Goal: Transaction & Acquisition: Purchase product/service

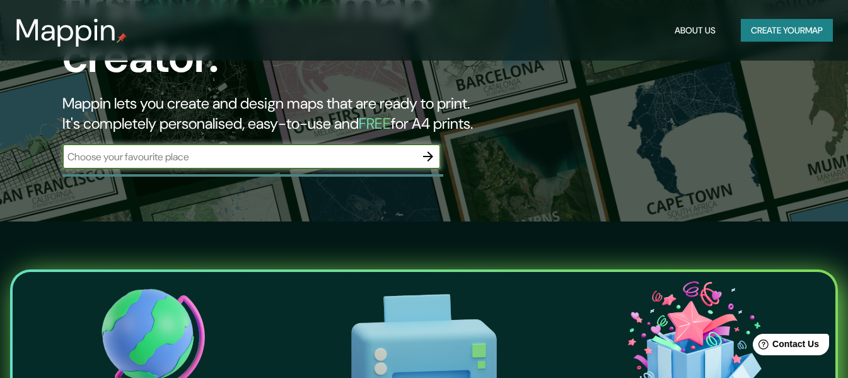
scroll to position [189, 0]
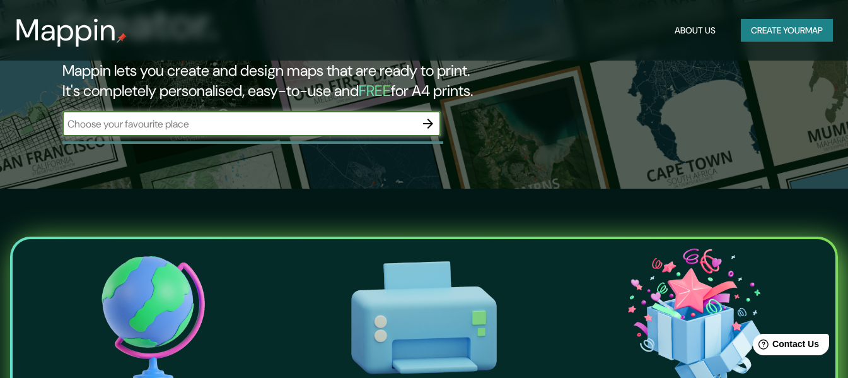
click at [266, 117] on input "text" at bounding box center [238, 124] width 353 height 15
type input "cusco"
click at [430, 116] on icon "button" at bounding box center [428, 123] width 15 height 15
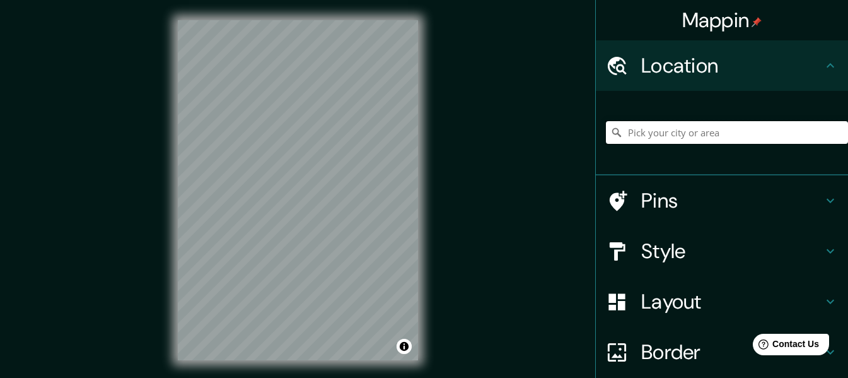
click at [644, 138] on input "Pick your city or area" at bounding box center [727, 132] width 242 height 23
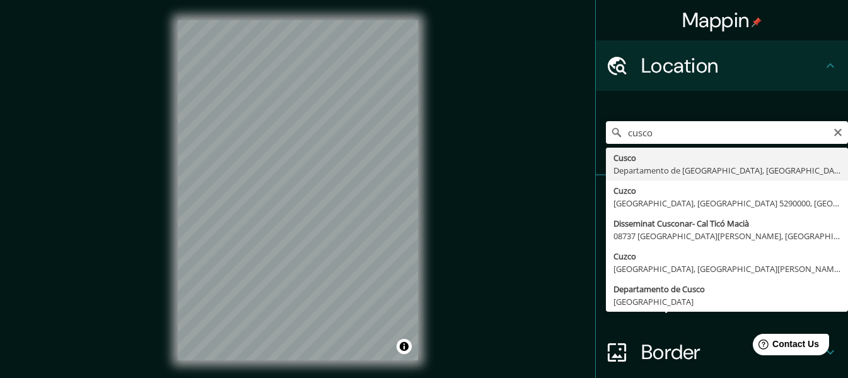
type input "Cusco, [GEOGRAPHIC_DATA], [GEOGRAPHIC_DATA]"
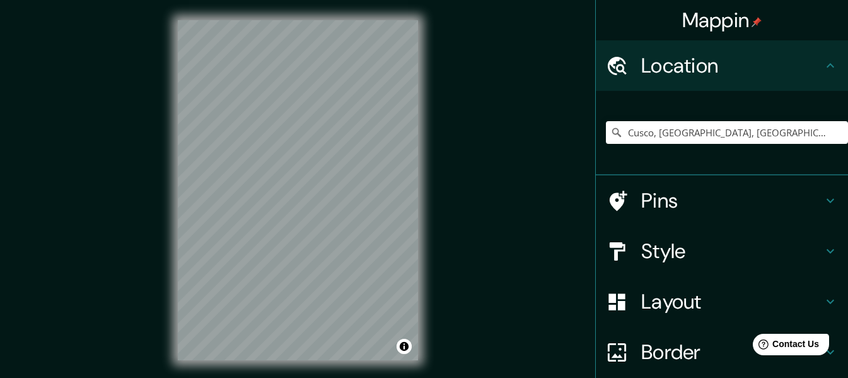
click at [680, 247] on h4 "Style" at bounding box center [732, 250] width 182 height 25
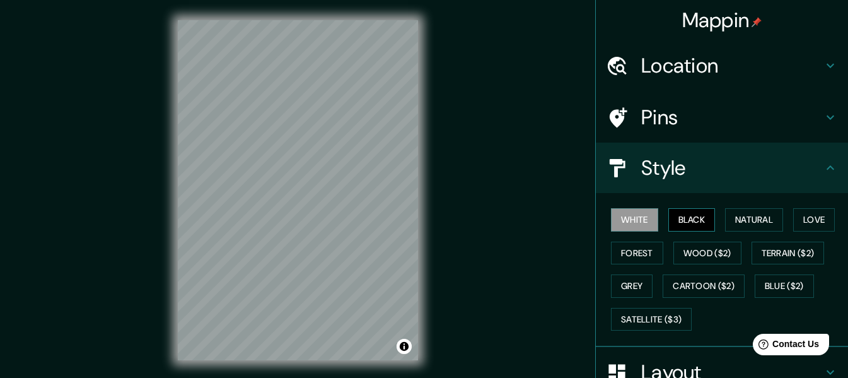
click at [691, 214] on button "Black" at bounding box center [692, 219] width 47 height 23
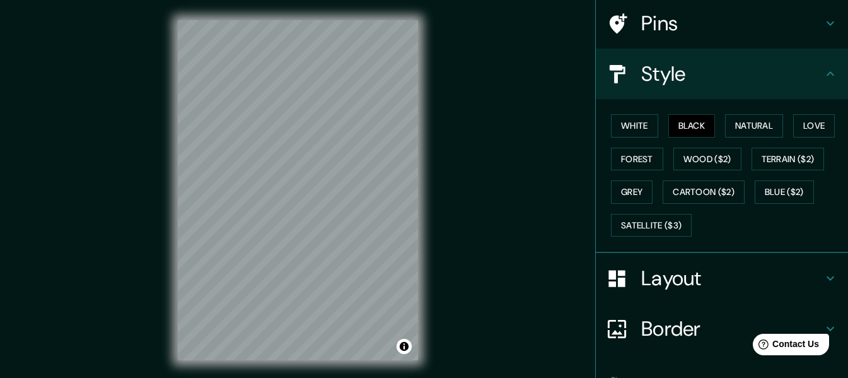
scroll to position [126, 0]
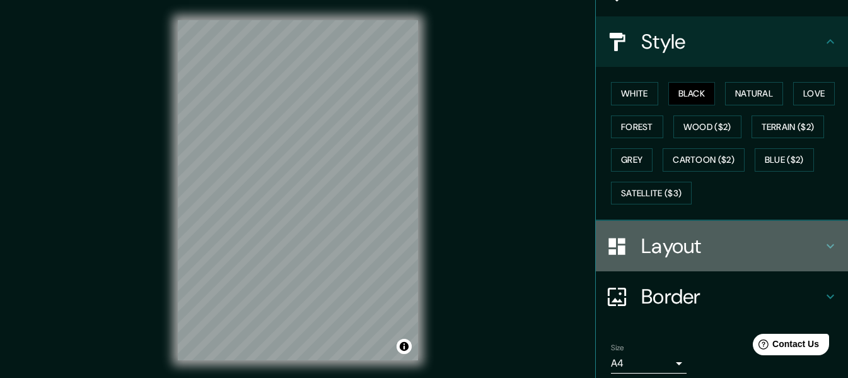
click at [699, 248] on h4 "Layout" at bounding box center [732, 245] width 182 height 25
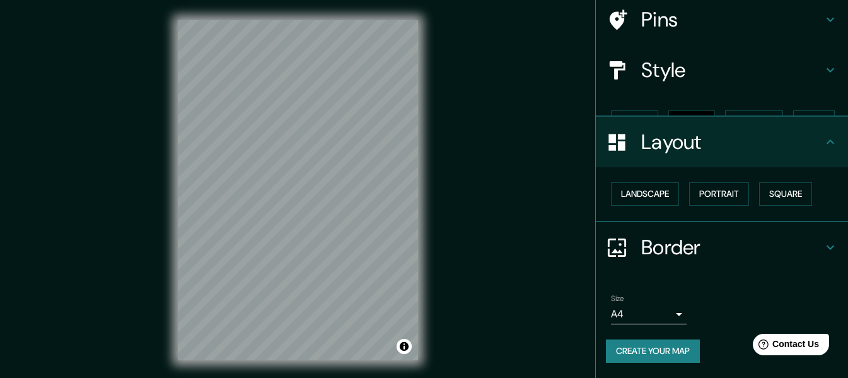
scroll to position [76, 0]
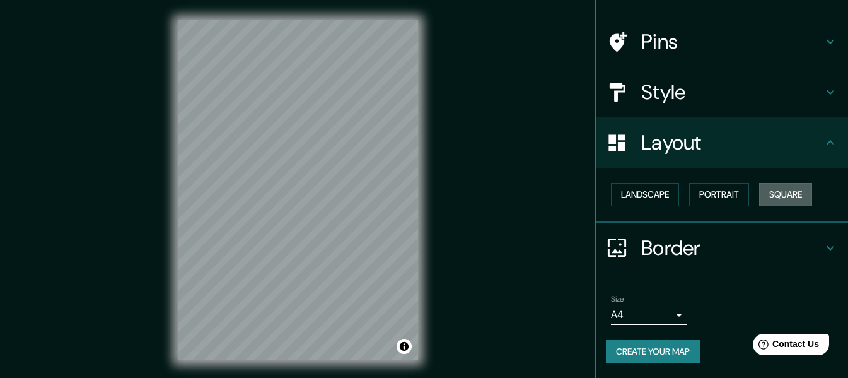
click at [784, 192] on button "Square" at bounding box center [785, 194] width 53 height 23
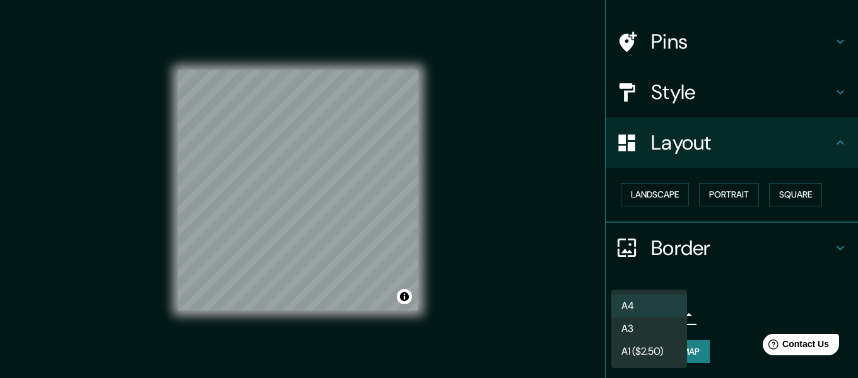
click at [666, 311] on body "Mappin Location Cusco, Departamento de Cusco, Perú Pins Style Layout Landscape …" at bounding box center [429, 189] width 858 height 378
click at [652, 329] on li "A3" at bounding box center [649, 328] width 76 height 23
type input "a4"
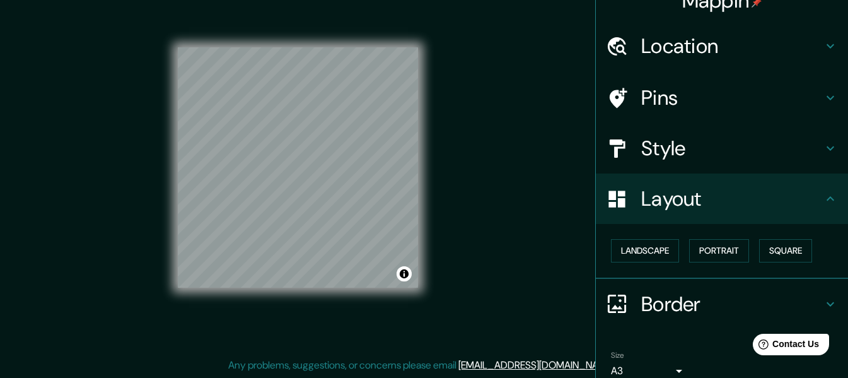
scroll to position [13, 0]
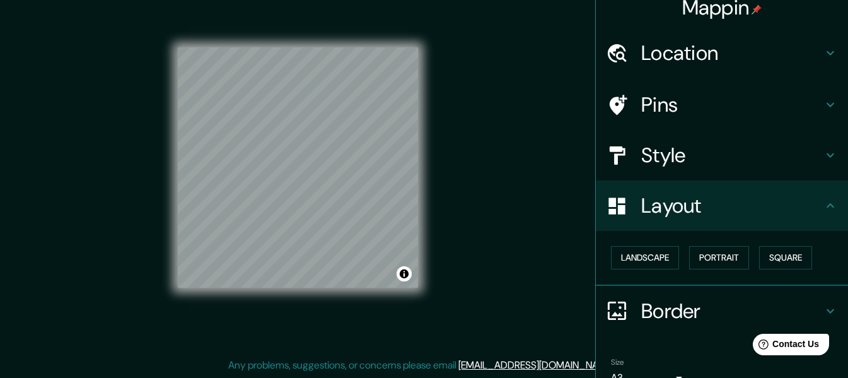
click at [761, 238] on div "Landscape Portrait Square" at bounding box center [722, 258] width 252 height 55
click at [737, 295] on div "Border" at bounding box center [722, 311] width 252 height 50
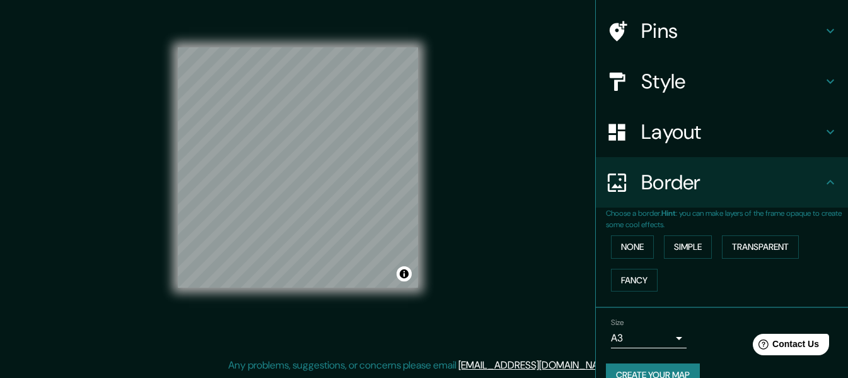
scroll to position [110, 0]
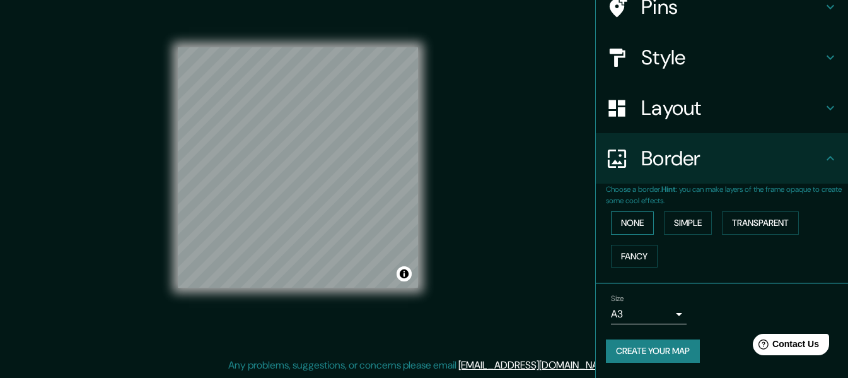
click at [611, 222] on button "None" at bounding box center [632, 222] width 43 height 23
click at [670, 221] on button "Simple" at bounding box center [688, 222] width 48 height 23
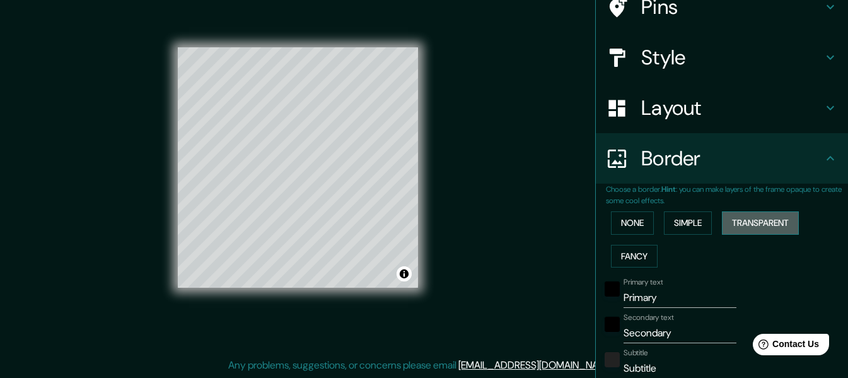
click at [743, 219] on button "Transparent" at bounding box center [760, 222] width 77 height 23
click at [626, 257] on button "Fancy" at bounding box center [634, 256] width 47 height 23
click at [632, 229] on button "None" at bounding box center [632, 222] width 43 height 23
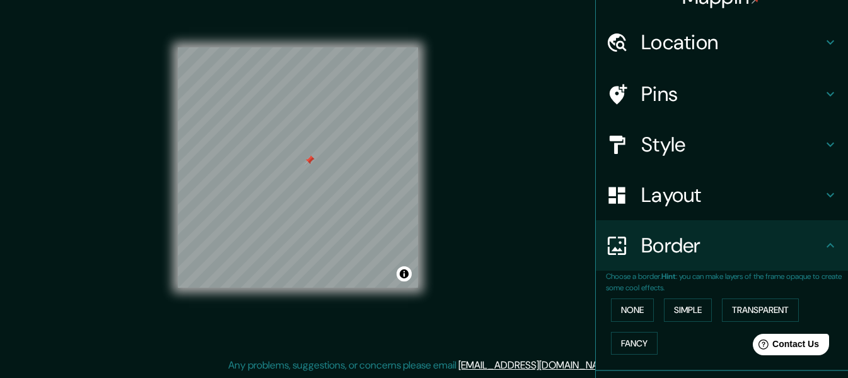
scroll to position [0, 0]
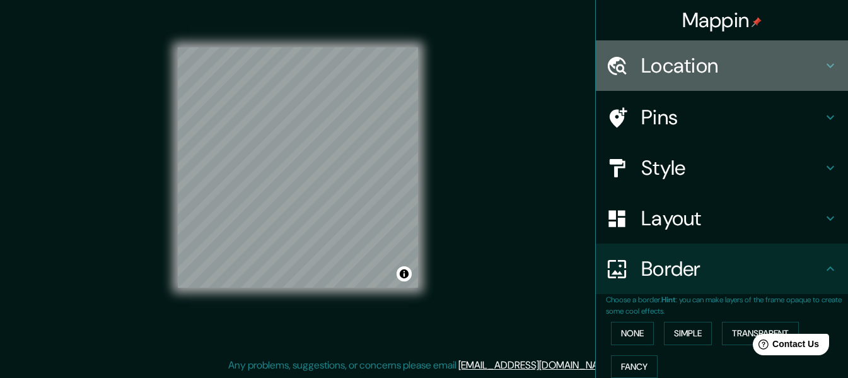
click at [713, 64] on h4 "Location" at bounding box center [732, 65] width 182 height 25
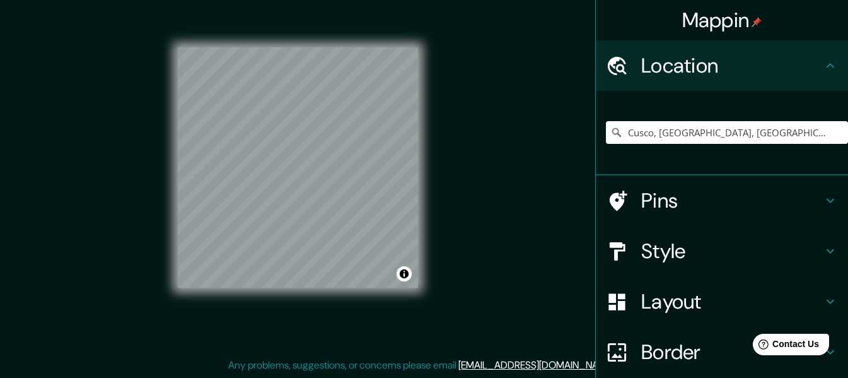
click at [713, 64] on h4 "Location" at bounding box center [732, 65] width 182 height 25
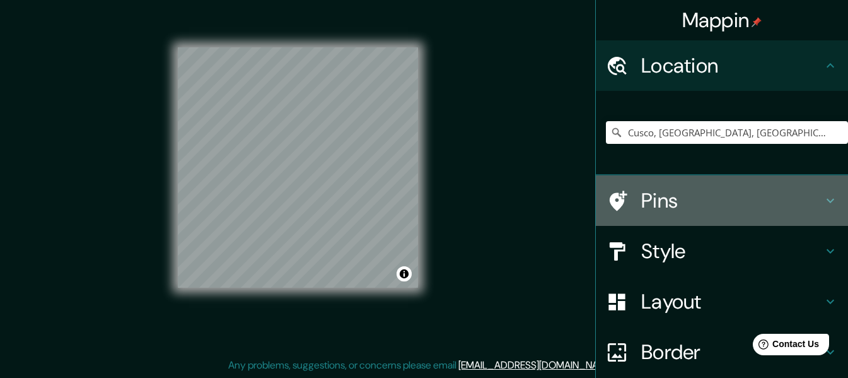
click at [666, 195] on h4 "Pins" at bounding box center [732, 200] width 182 height 25
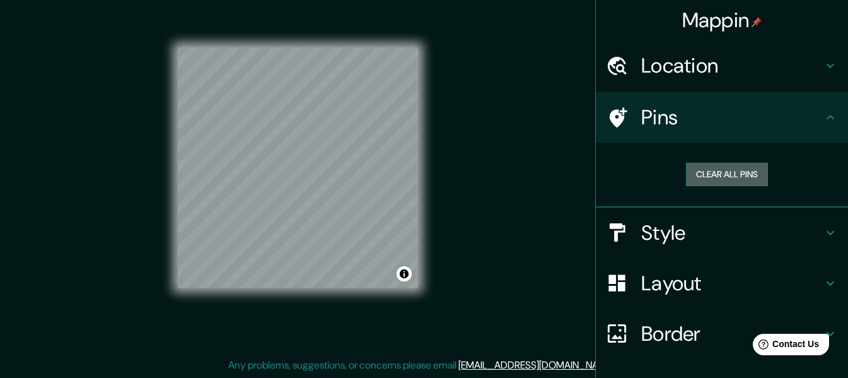
click at [718, 175] on button "Clear all pins" at bounding box center [727, 174] width 82 height 23
click at [665, 239] on h4 "Style" at bounding box center [732, 232] width 182 height 25
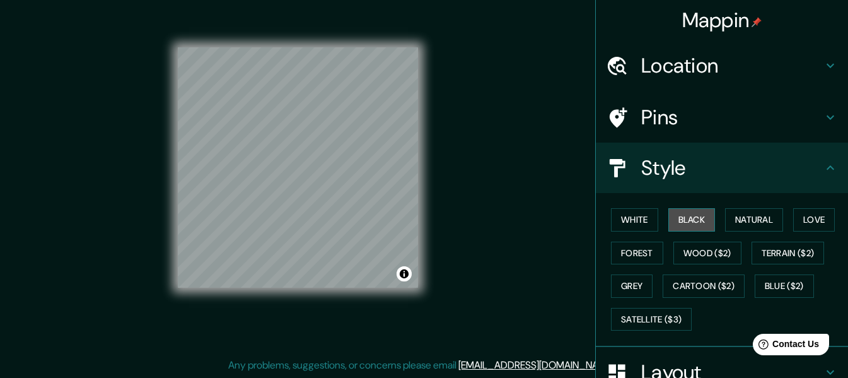
click at [692, 219] on button "Black" at bounding box center [692, 219] width 47 height 23
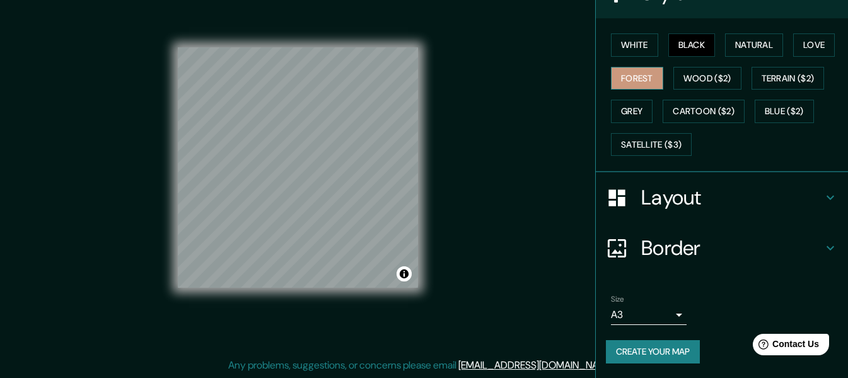
scroll to position [175, 0]
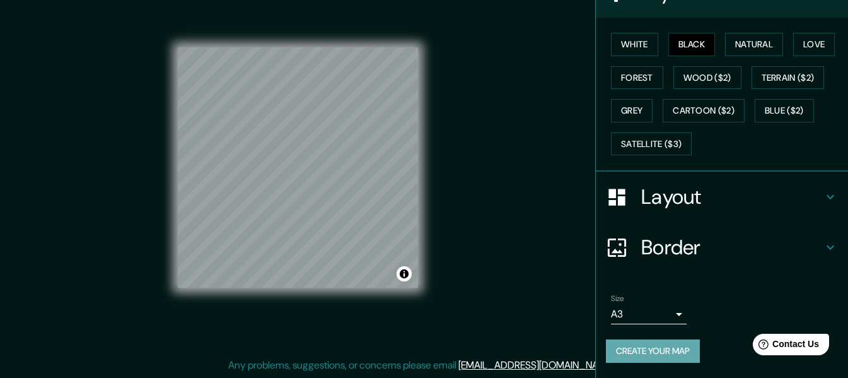
click at [650, 346] on button "Create your map" at bounding box center [653, 350] width 94 height 23
click at [637, 360] on button "Create your map" at bounding box center [653, 350] width 94 height 23
click at [406, 275] on button "Toggle attribution" at bounding box center [404, 273] width 15 height 15
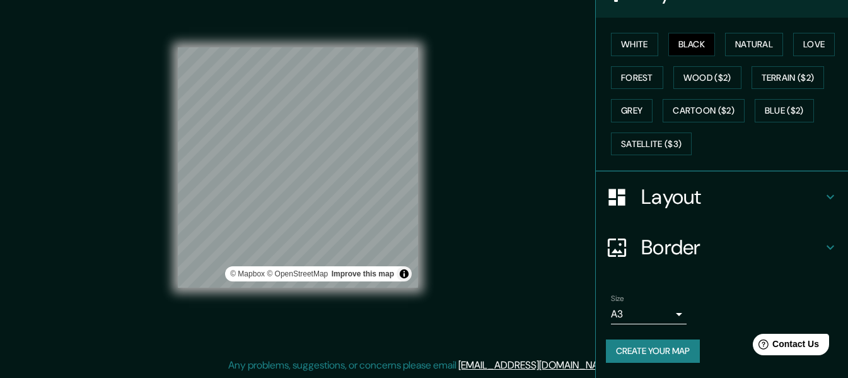
click at [477, 257] on div "Mappin Location Cusco, Departamento de Cusco, Perú Pins Style White Black Natur…" at bounding box center [424, 177] width 848 height 400
click at [633, 351] on button "Create your map" at bounding box center [653, 350] width 94 height 23
click at [633, 351] on div "Create your map" at bounding box center [722, 350] width 232 height 23
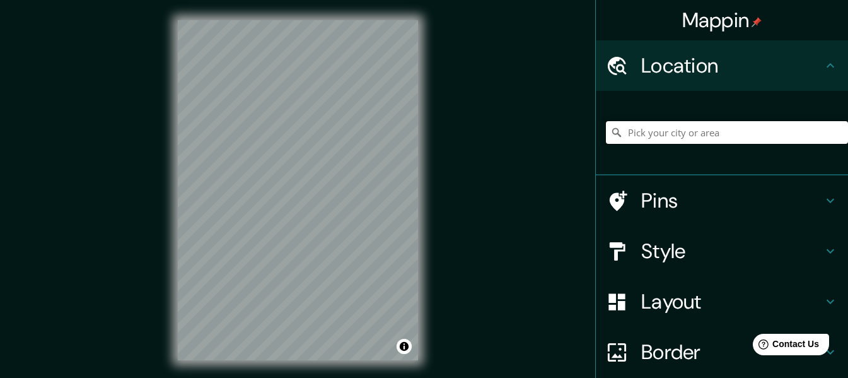
click at [653, 134] on input "Pick your city or area" at bounding box center [727, 132] width 242 height 23
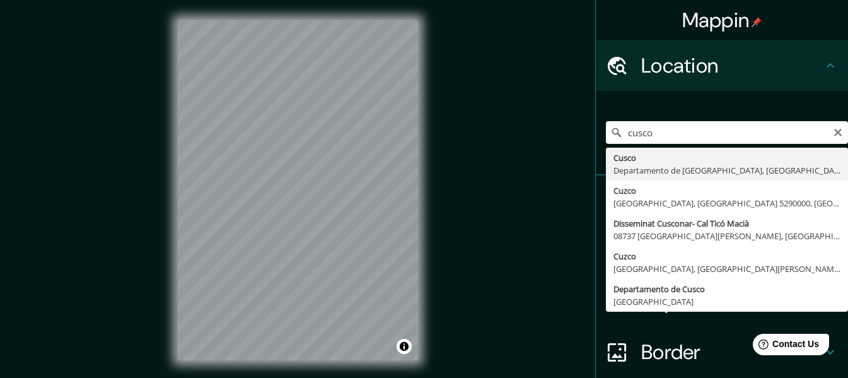
type input "Cusco, [GEOGRAPHIC_DATA], [GEOGRAPHIC_DATA]"
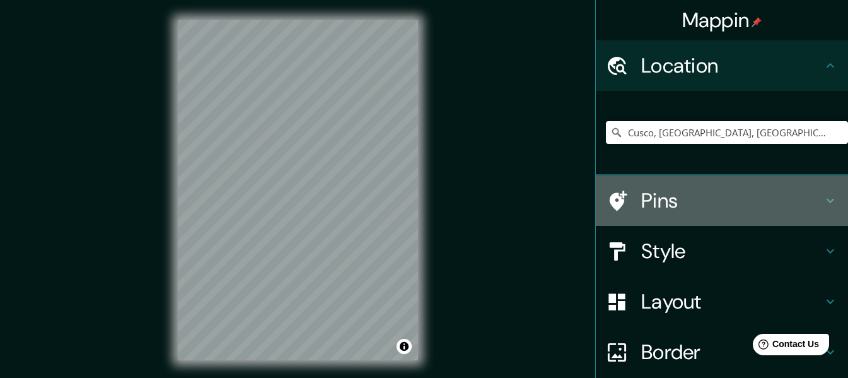
click at [673, 193] on h4 "Pins" at bounding box center [732, 200] width 182 height 25
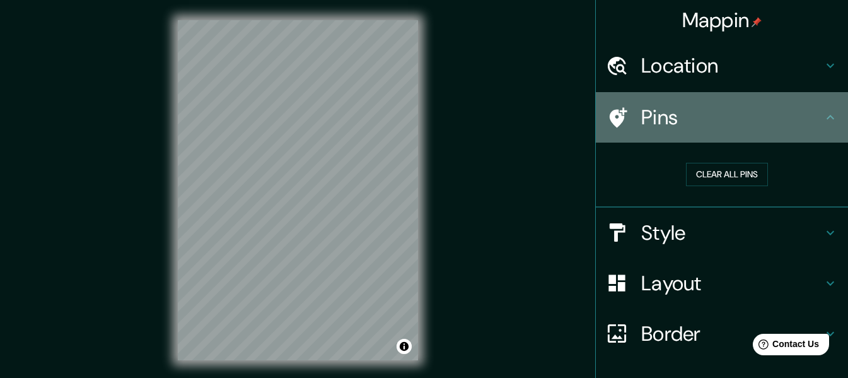
click at [681, 127] on h4 "Pins" at bounding box center [732, 117] width 182 height 25
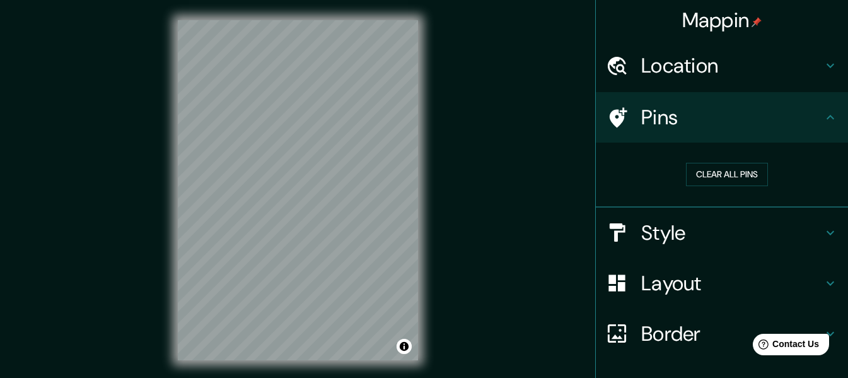
click at [682, 233] on h4 "Style" at bounding box center [732, 232] width 182 height 25
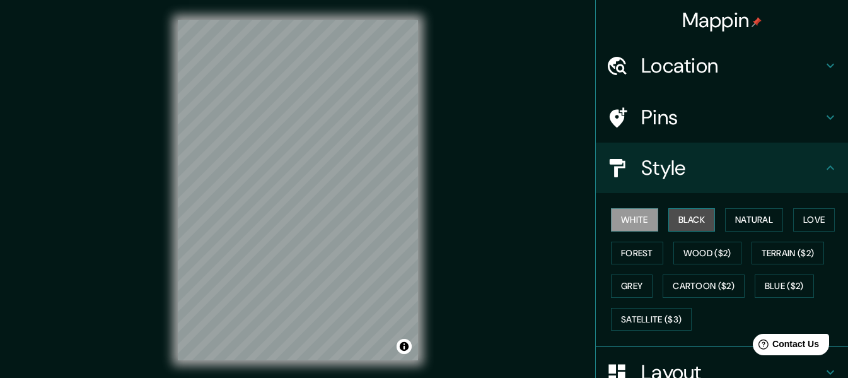
click at [699, 214] on button "Black" at bounding box center [692, 219] width 47 height 23
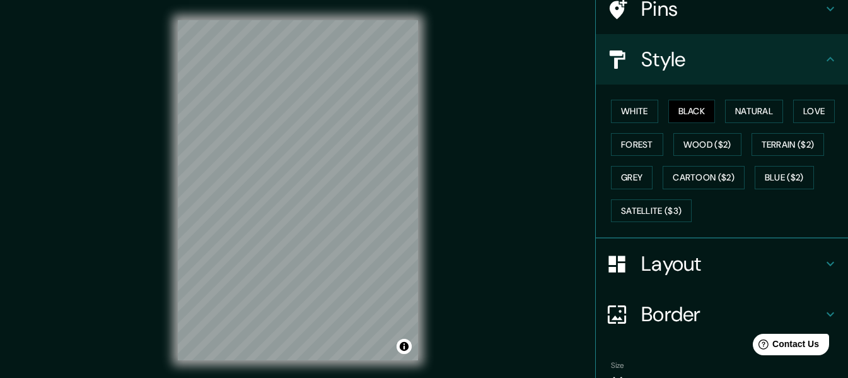
scroll to position [175, 0]
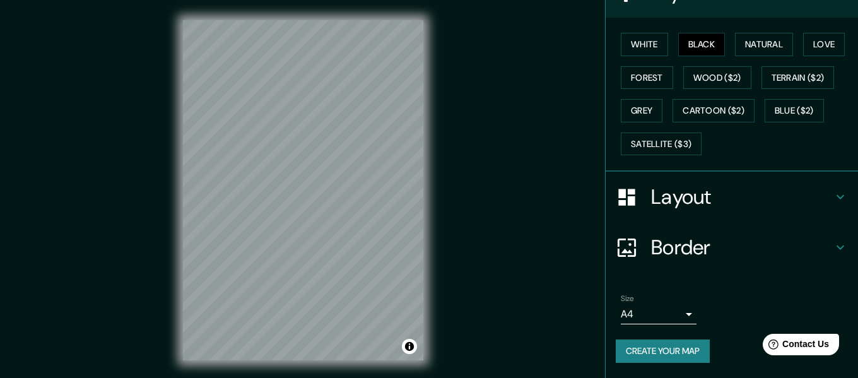
click at [654, 312] on body "Mappin Location Cusco, Departamento de Cusco, Perú Pins Style White Black Natur…" at bounding box center [429, 189] width 858 height 378
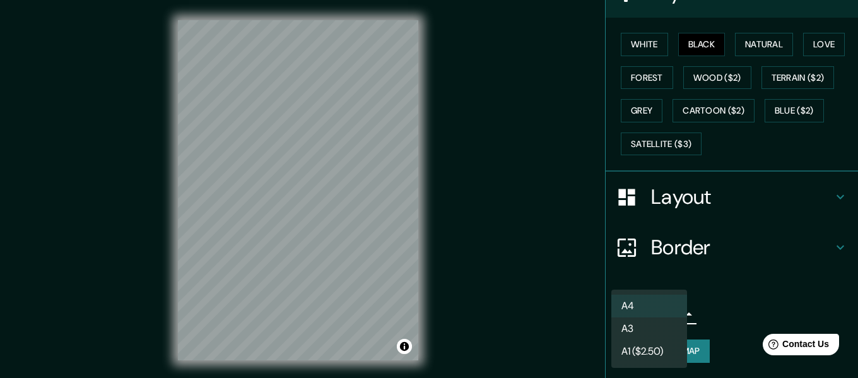
click at [646, 325] on li "A3" at bounding box center [649, 328] width 76 height 23
type input "a4"
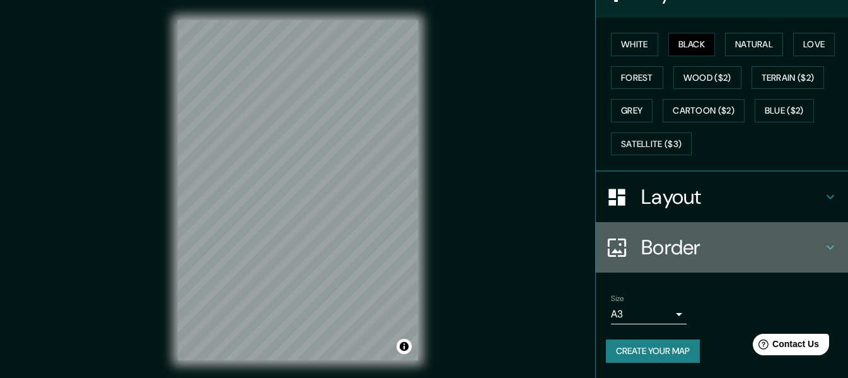
click at [737, 249] on h4 "Border" at bounding box center [732, 247] width 182 height 25
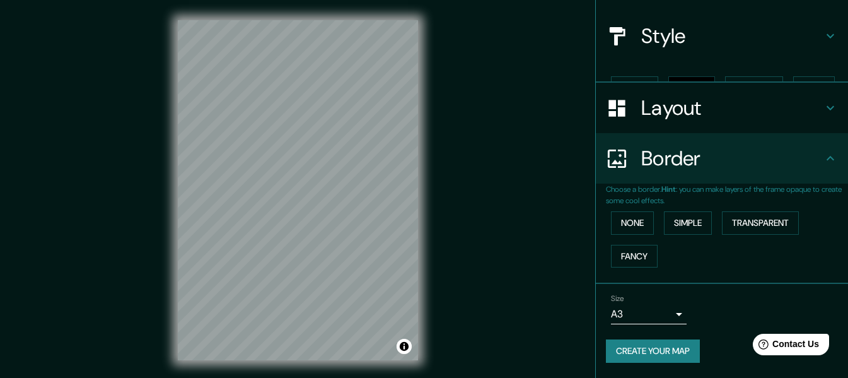
scroll to position [110, 0]
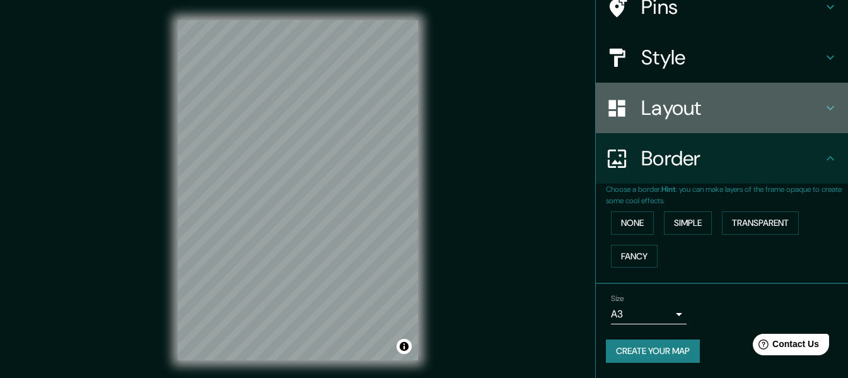
click at [687, 119] on h4 "Layout" at bounding box center [732, 107] width 182 height 25
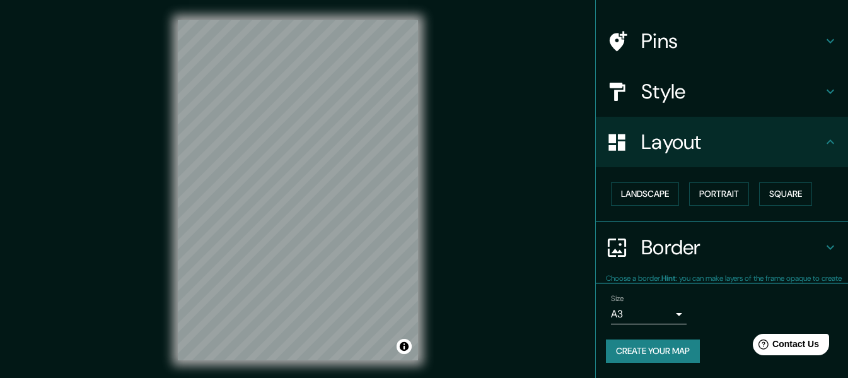
scroll to position [76, 0]
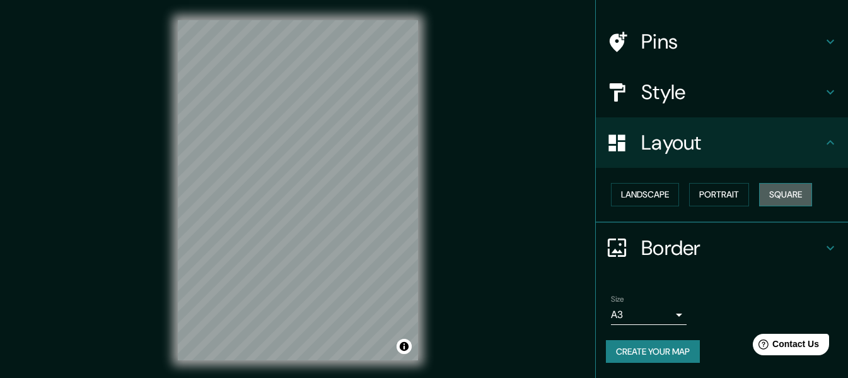
click at [776, 199] on button "Square" at bounding box center [785, 194] width 53 height 23
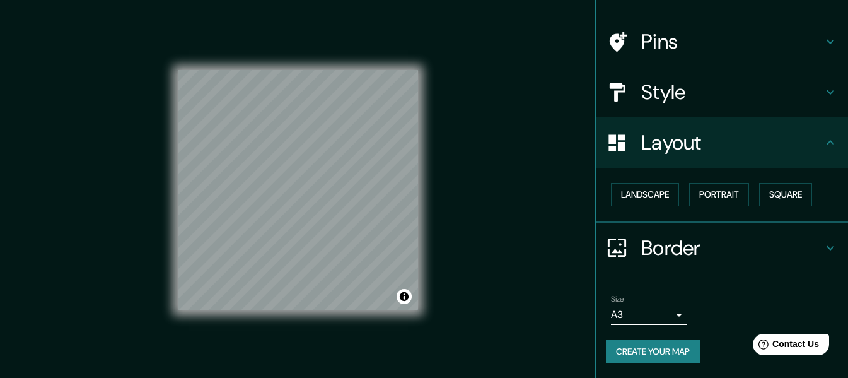
click at [681, 194] on div "Landscape [GEOGRAPHIC_DATA]" at bounding box center [727, 194] width 242 height 33
click at [692, 196] on button "Portrait" at bounding box center [719, 194] width 60 height 23
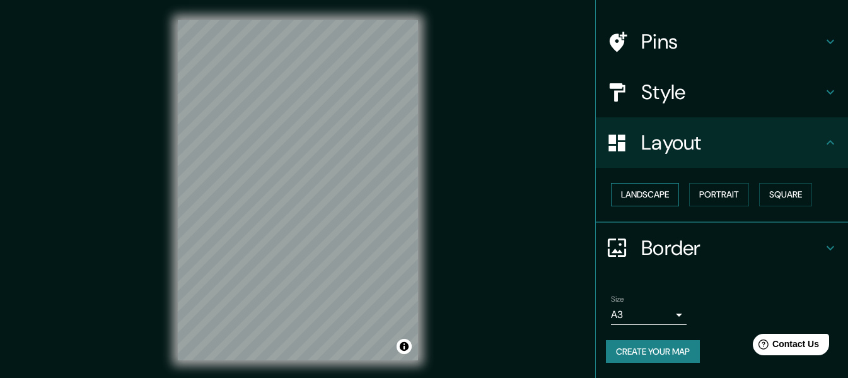
click at [633, 196] on button "Landscape" at bounding box center [645, 194] width 68 height 23
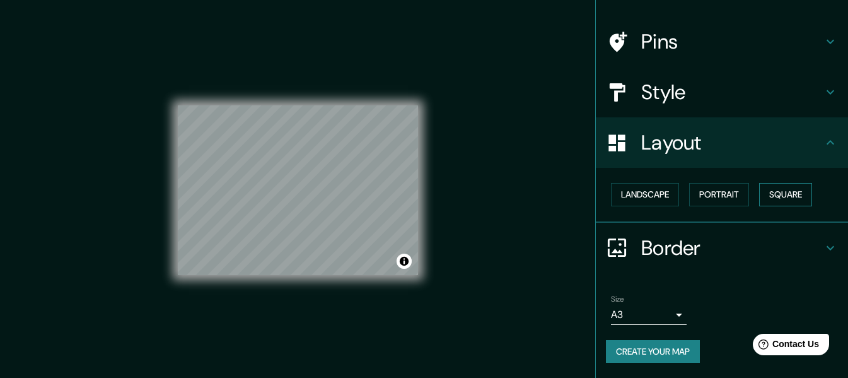
click at [790, 199] on button "Square" at bounding box center [785, 194] width 53 height 23
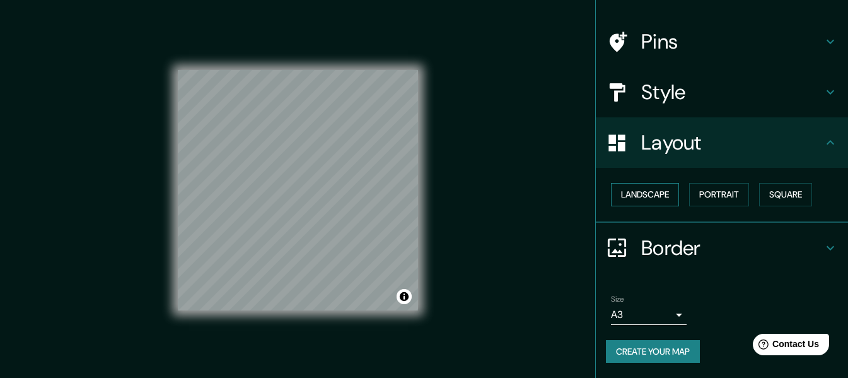
click at [645, 194] on button "Landscape" at bounding box center [645, 194] width 68 height 23
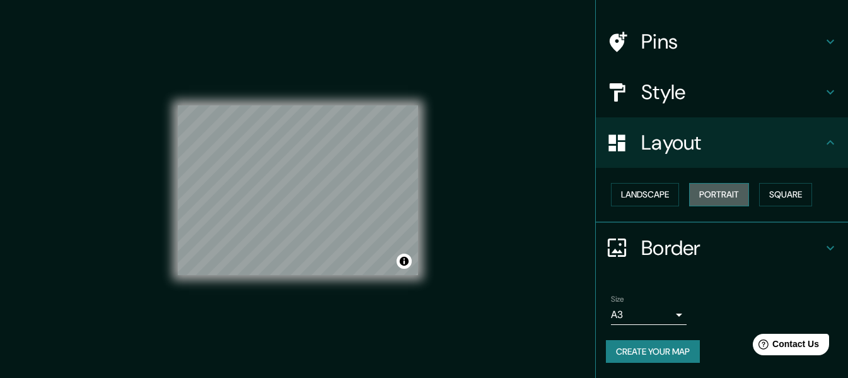
click at [724, 199] on button "Portrait" at bounding box center [719, 194] width 60 height 23
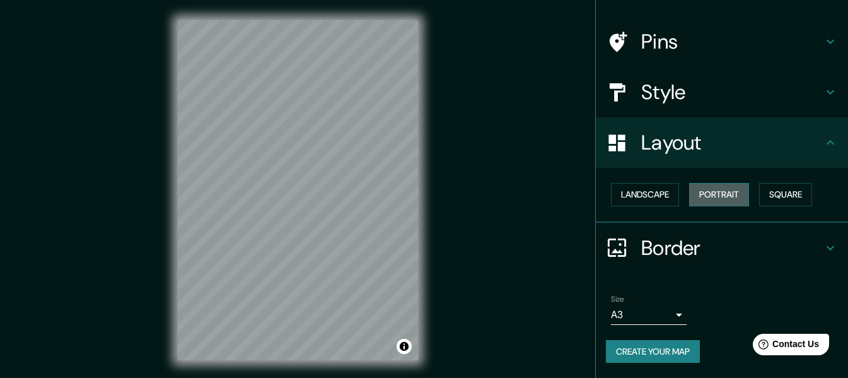
click at [720, 199] on button "Portrait" at bounding box center [719, 194] width 60 height 23
click at [667, 191] on button "Landscape" at bounding box center [645, 194] width 68 height 23
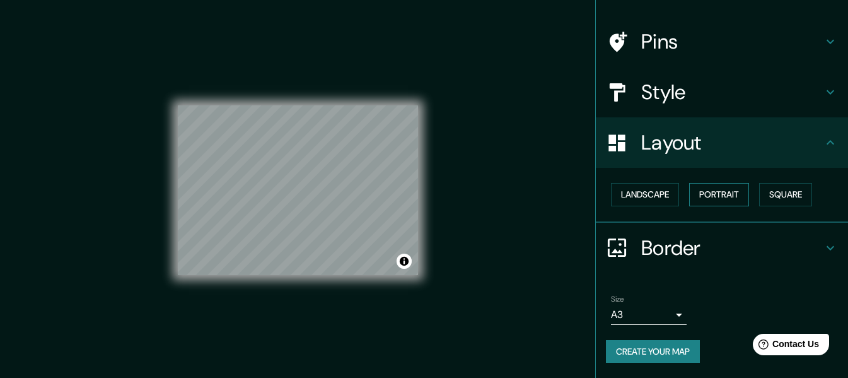
click at [730, 192] on button "Portrait" at bounding box center [719, 194] width 60 height 23
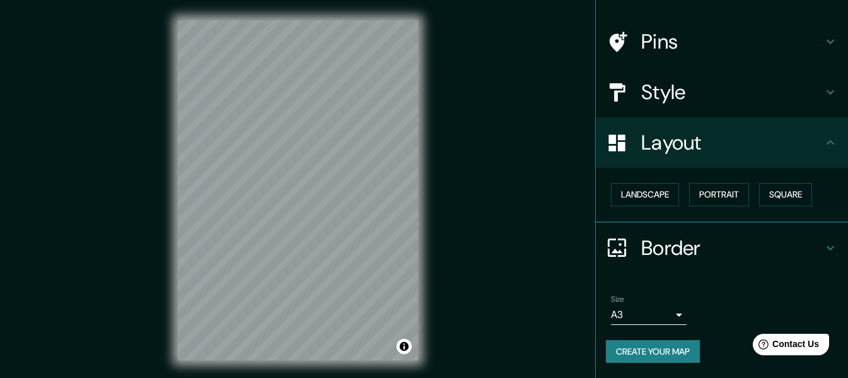
click at [667, 355] on button "Create your map" at bounding box center [653, 351] width 94 height 23
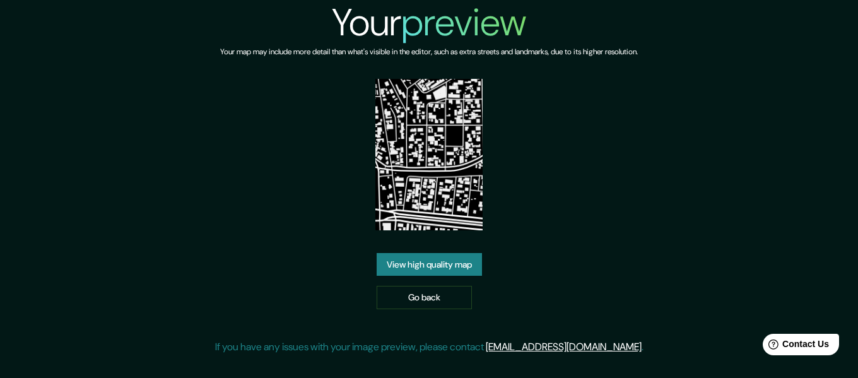
click at [447, 264] on link "View high quality map" at bounding box center [429, 264] width 105 height 23
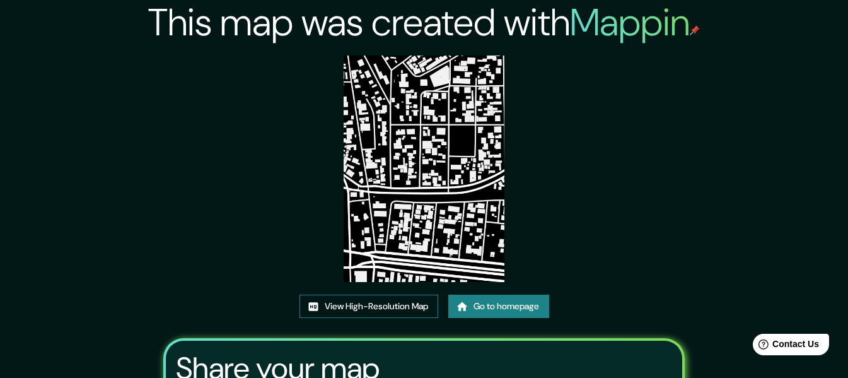
click at [400, 307] on link "View High-Resolution Map" at bounding box center [369, 306] width 139 height 23
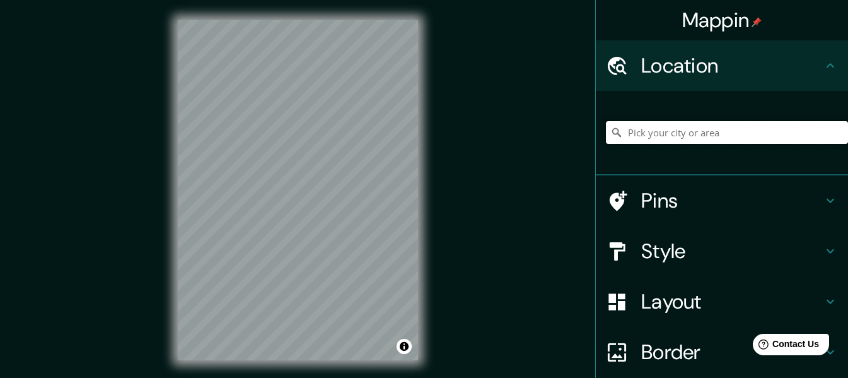
click at [657, 136] on input "Pick your city or area" at bounding box center [727, 132] width 242 height 23
drag, startPoint x: 652, startPoint y: 132, endPoint x: 824, endPoint y: 132, distance: 172.2
click at [824, 132] on input "Pick your city or area" at bounding box center [727, 132] width 242 height 23
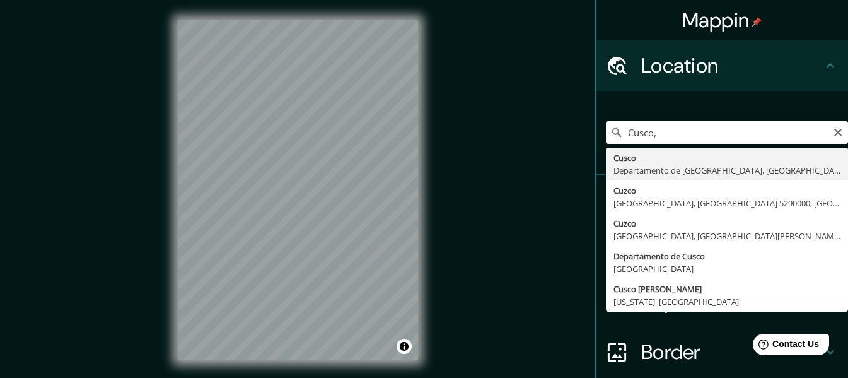
type input "Cusco, [GEOGRAPHIC_DATA], [GEOGRAPHIC_DATA]"
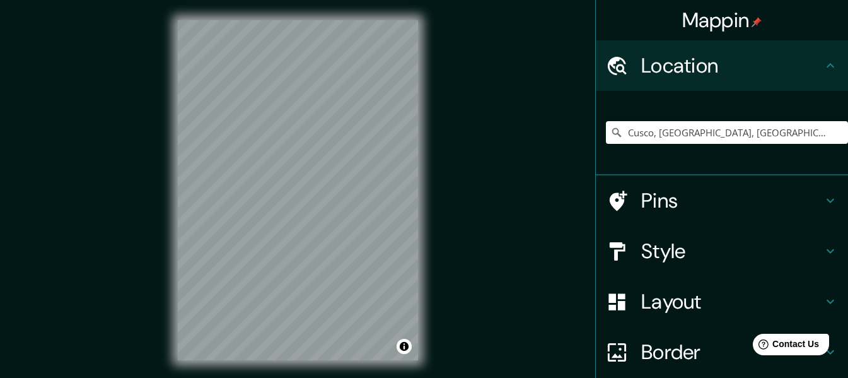
click at [667, 252] on h4 "Style" at bounding box center [732, 250] width 182 height 25
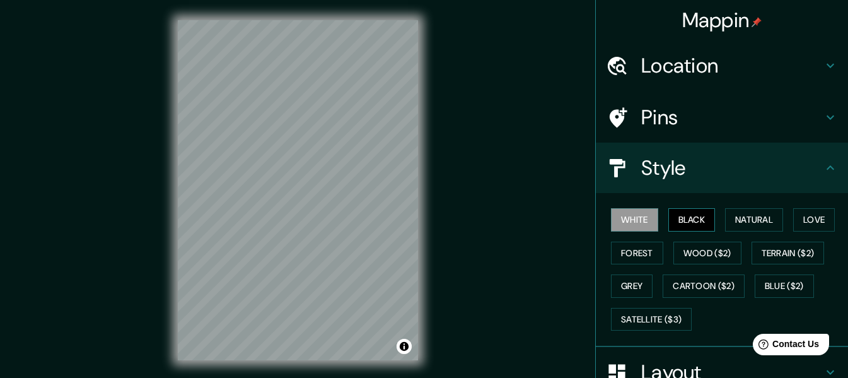
click at [691, 218] on button "Black" at bounding box center [692, 219] width 47 height 23
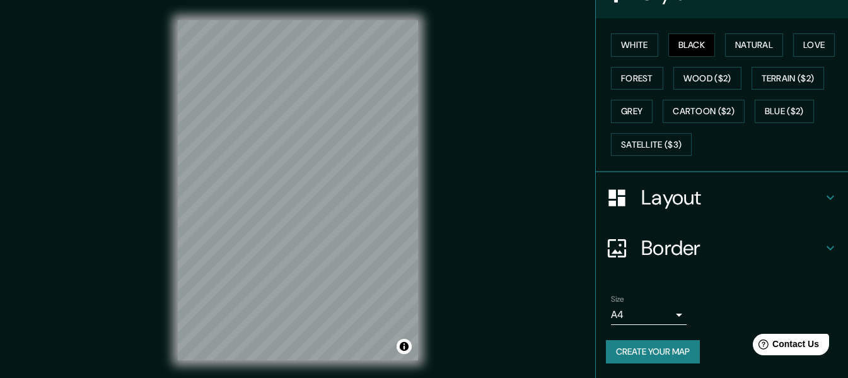
scroll to position [175, 0]
click at [687, 199] on h4 "Layout" at bounding box center [732, 196] width 182 height 25
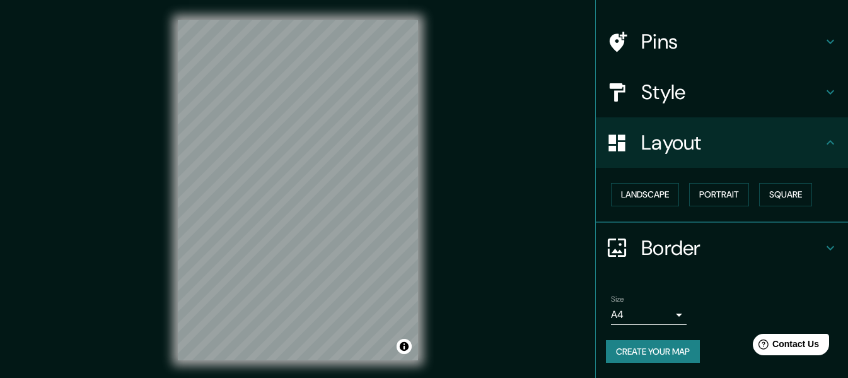
scroll to position [76, 0]
click at [650, 193] on button "Landscape" at bounding box center [645, 194] width 68 height 23
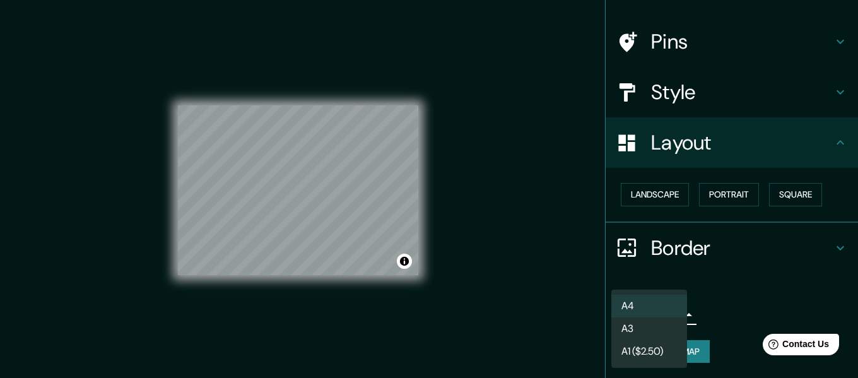
click at [664, 315] on body "Mappin Location [GEOGRAPHIC_DATA], [GEOGRAPHIC_DATA], [GEOGRAPHIC_DATA] Pins St…" at bounding box center [429, 189] width 858 height 378
click at [651, 325] on li "A3" at bounding box center [649, 328] width 76 height 23
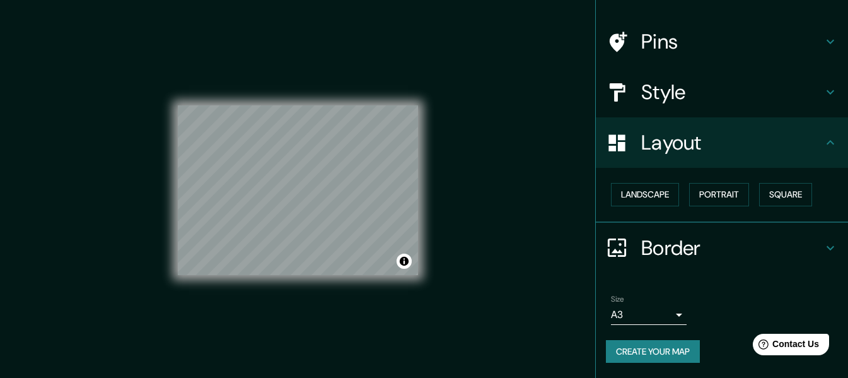
click at [330, 303] on div "© Mapbox © OpenStreetMap Improve this map" at bounding box center [298, 190] width 240 height 340
click at [389, 289] on div "© Mapbox © OpenStreetMap Improve this map" at bounding box center [298, 190] width 240 height 340
click at [667, 349] on button "Create your map" at bounding box center [653, 351] width 94 height 23
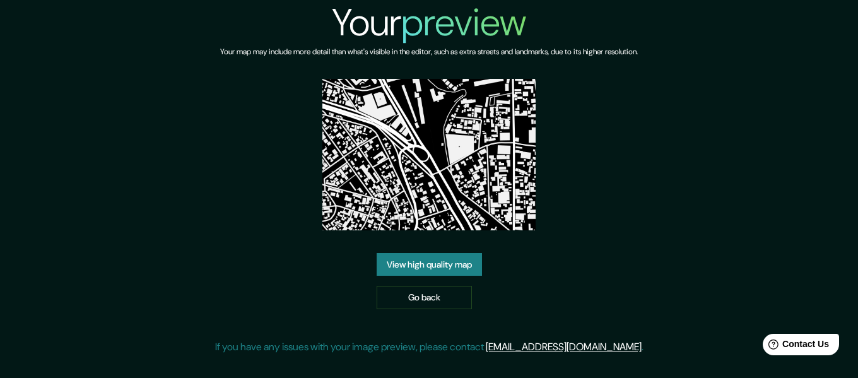
click at [473, 265] on link "View high quality map" at bounding box center [429, 264] width 105 height 23
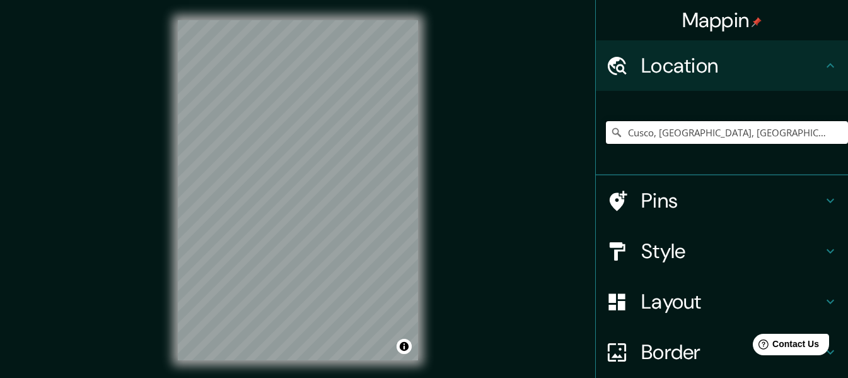
click at [705, 136] on input "Cusco, Departamento de Cusco, Perú" at bounding box center [727, 132] width 242 height 23
drag, startPoint x: 652, startPoint y: 134, endPoint x: 805, endPoint y: 127, distance: 152.8
click at [805, 127] on input "Cusco, Departamento de Cusco, Perú" at bounding box center [727, 132] width 242 height 23
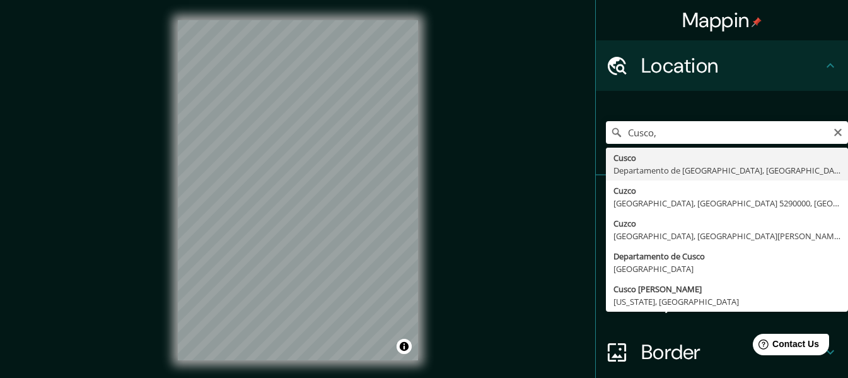
type input "Cusco, Departamento de Cusco, Perú"
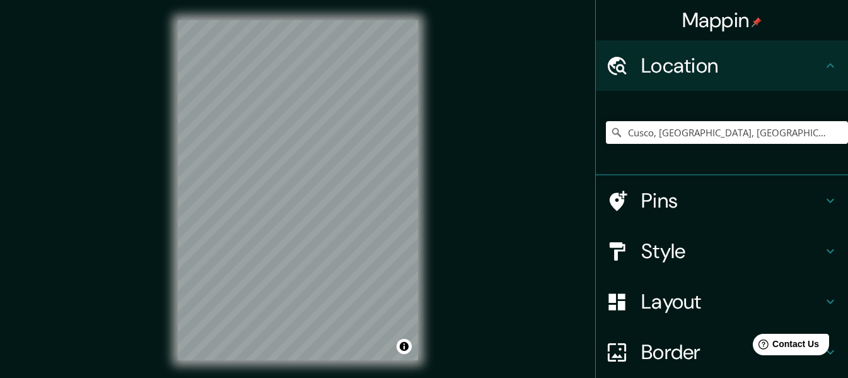
click at [686, 243] on h4 "Style" at bounding box center [732, 250] width 182 height 25
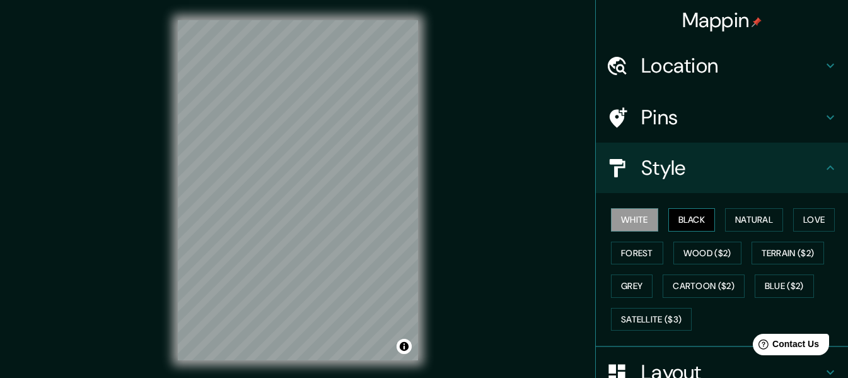
click at [691, 216] on button "Black" at bounding box center [692, 219] width 47 height 23
click at [627, 222] on button "White" at bounding box center [634, 219] width 47 height 23
click at [697, 223] on button "Black" at bounding box center [692, 219] width 47 height 23
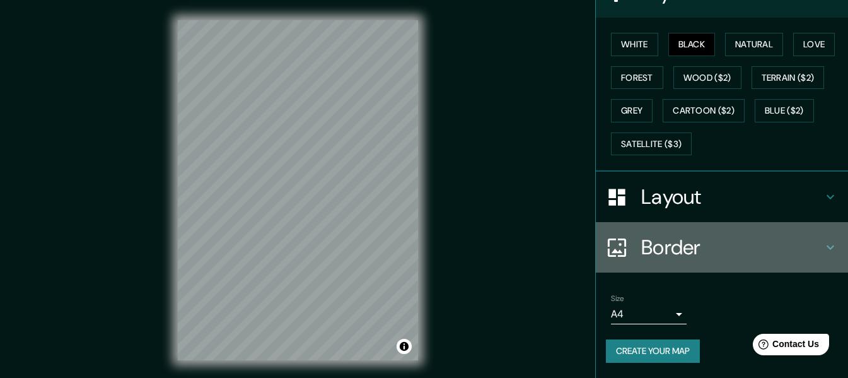
click at [711, 250] on h4 "Border" at bounding box center [732, 247] width 182 height 25
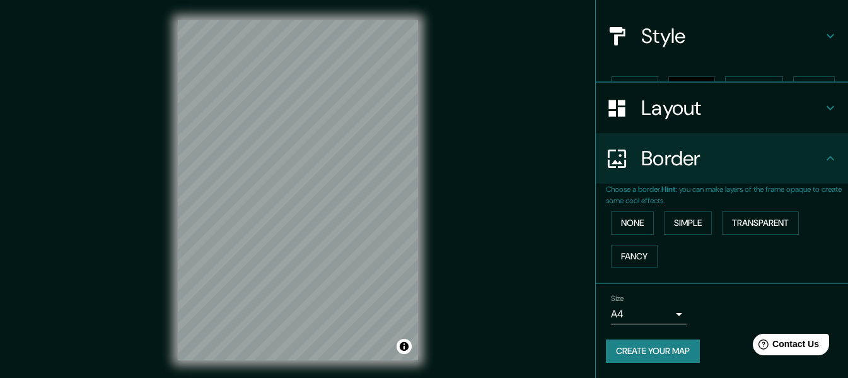
scroll to position [110, 0]
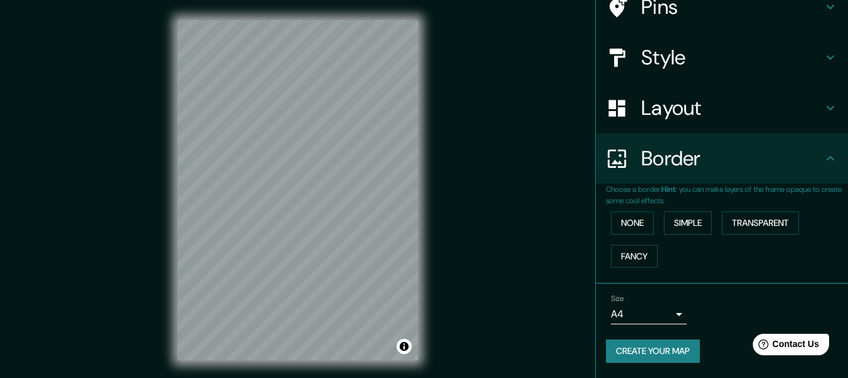
click at [674, 107] on h4 "Layout" at bounding box center [732, 107] width 182 height 25
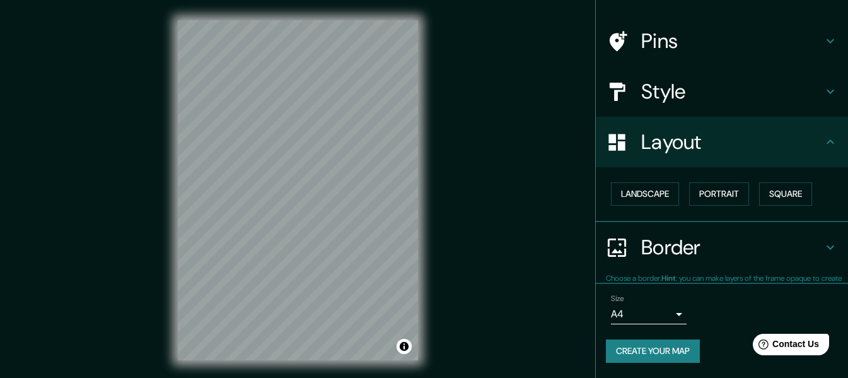
scroll to position [76, 0]
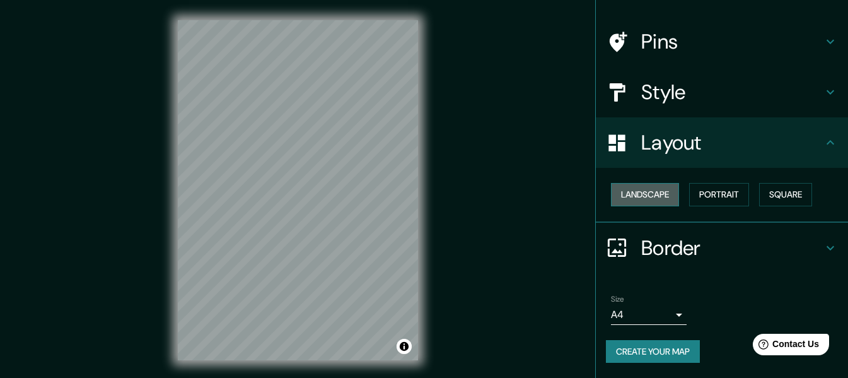
click at [656, 194] on button "Landscape" at bounding box center [645, 194] width 68 height 23
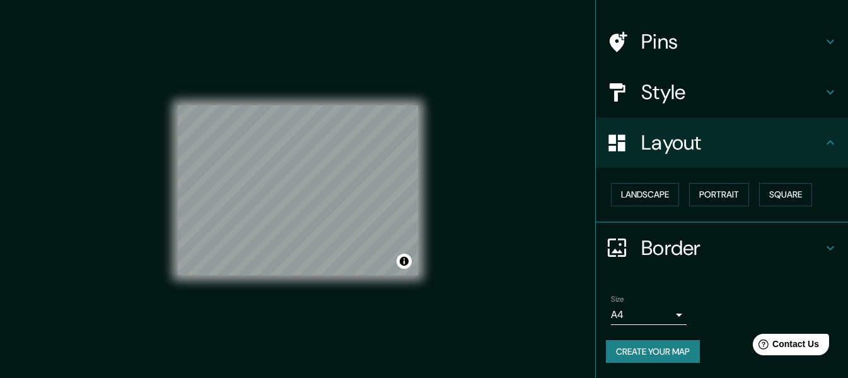
click at [646, 310] on body "Mappin Location Cusco, Departamento de Cusco, Perú Pins Style Layout Landscape …" at bounding box center [424, 189] width 848 height 378
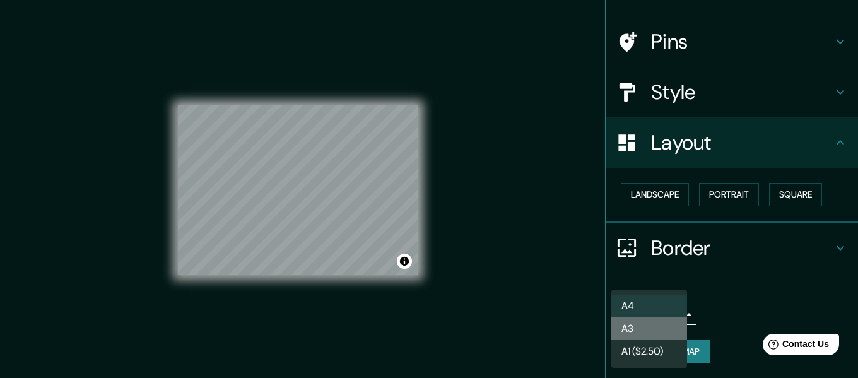
click at [649, 332] on li "A3" at bounding box center [649, 328] width 76 height 23
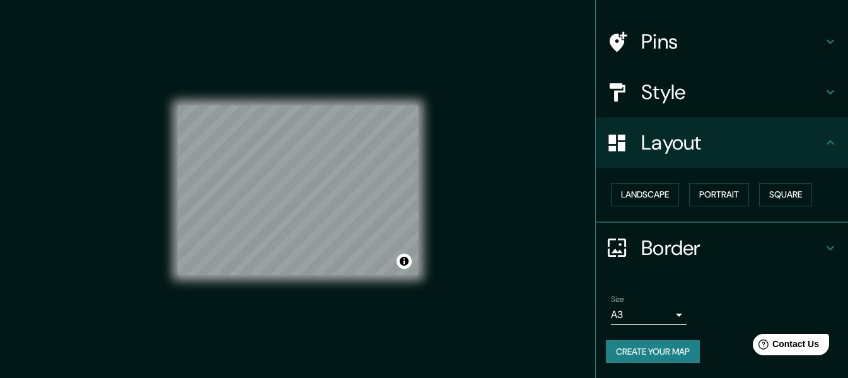
click at [653, 357] on button "Create your map" at bounding box center [653, 351] width 94 height 23
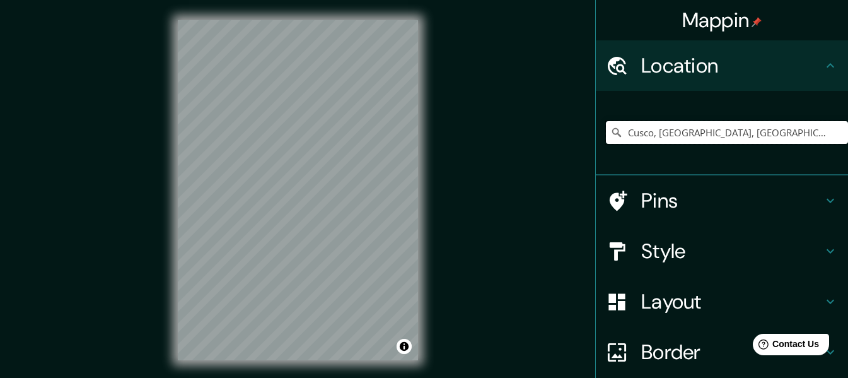
click at [653, 137] on input "Cusco, [GEOGRAPHIC_DATA], [GEOGRAPHIC_DATA]" at bounding box center [727, 132] width 242 height 23
drag, startPoint x: 651, startPoint y: 132, endPoint x: 792, endPoint y: 134, distance: 140.7
click at [792, 134] on input "Cusco, [GEOGRAPHIC_DATA], [GEOGRAPHIC_DATA]" at bounding box center [727, 132] width 242 height 23
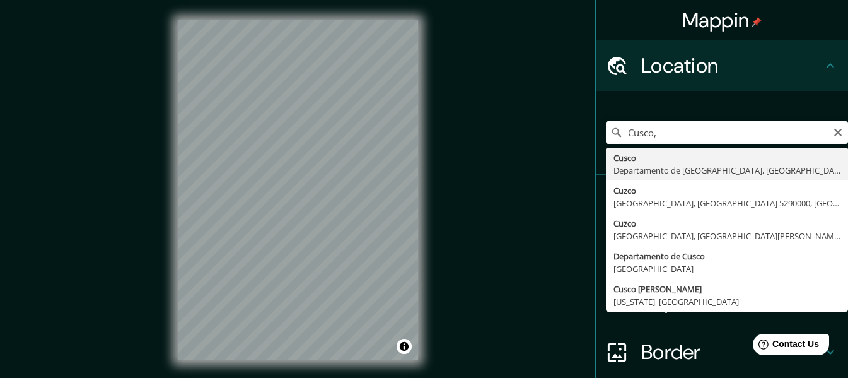
type input "Cusco, Departamento de Cusco, Perú"
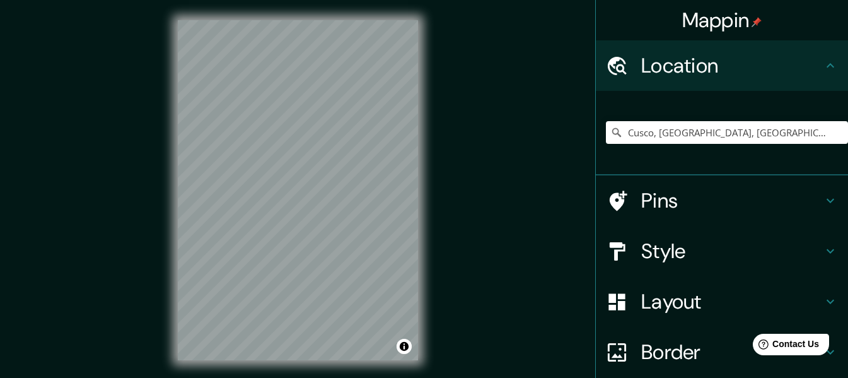
click at [681, 248] on h4 "Style" at bounding box center [732, 250] width 182 height 25
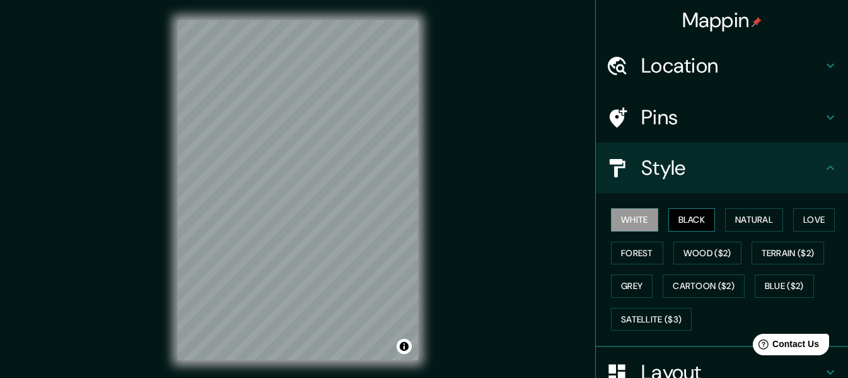
click at [694, 221] on button "Black" at bounding box center [692, 219] width 47 height 23
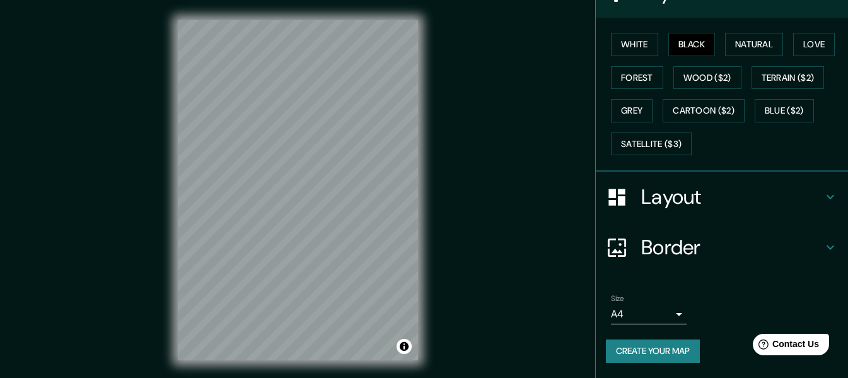
click at [701, 243] on h4 "Border" at bounding box center [732, 247] width 182 height 25
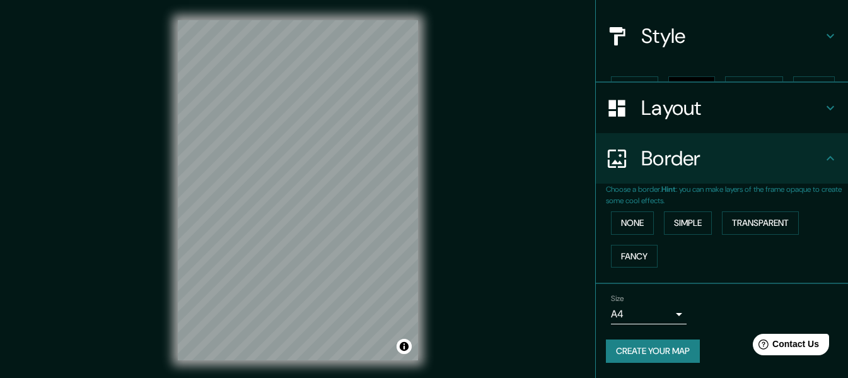
scroll to position [110, 0]
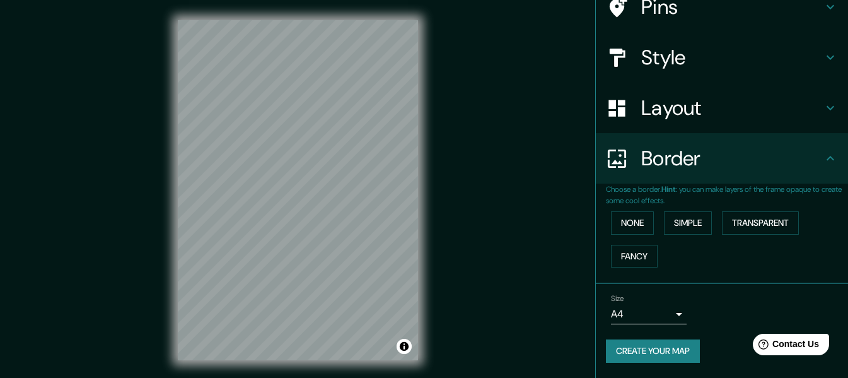
click at [663, 112] on h4 "Layout" at bounding box center [732, 107] width 182 height 25
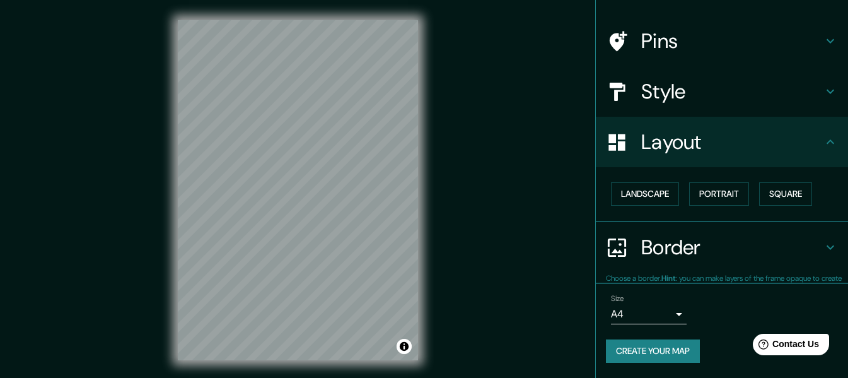
scroll to position [76, 0]
click at [656, 196] on button "Landscape" at bounding box center [645, 194] width 68 height 23
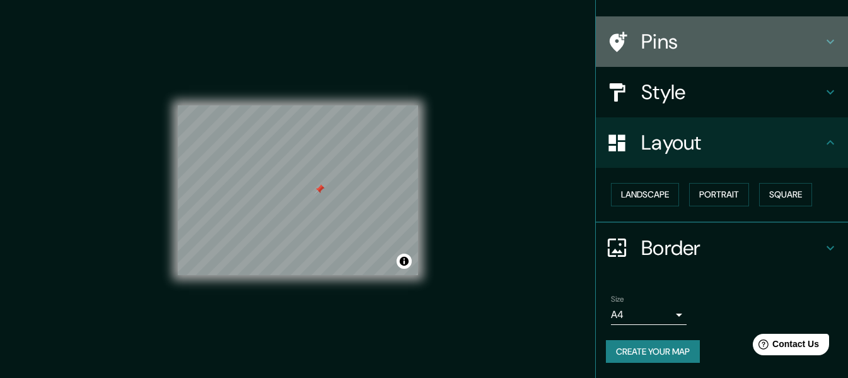
click at [687, 43] on h4 "Pins" at bounding box center [732, 41] width 182 height 25
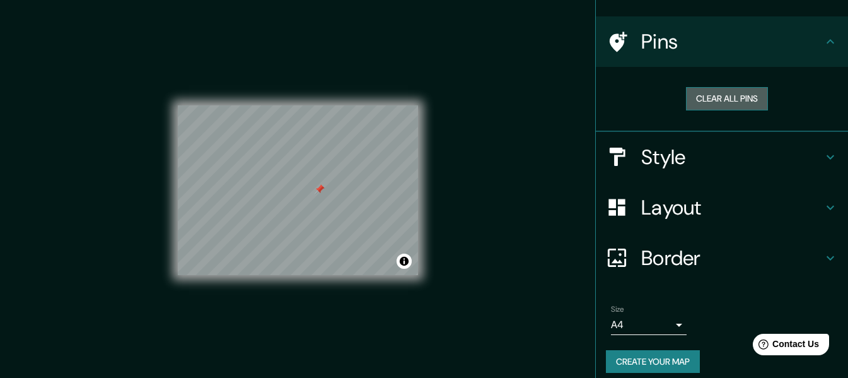
click at [705, 98] on button "Clear all pins" at bounding box center [727, 98] width 82 height 23
click at [657, 329] on body "Mappin Location Cusco, Departamento de Cusco, Perú Pins Clear all pins Style La…" at bounding box center [424, 189] width 848 height 378
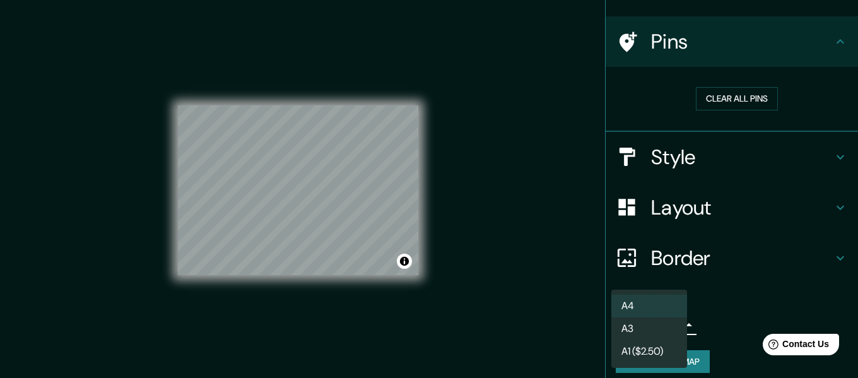
click at [655, 327] on li "A3" at bounding box center [649, 328] width 76 height 23
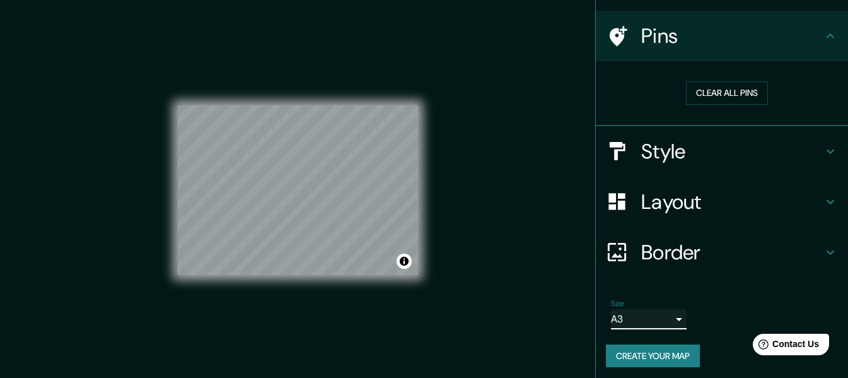
scroll to position [86, 0]
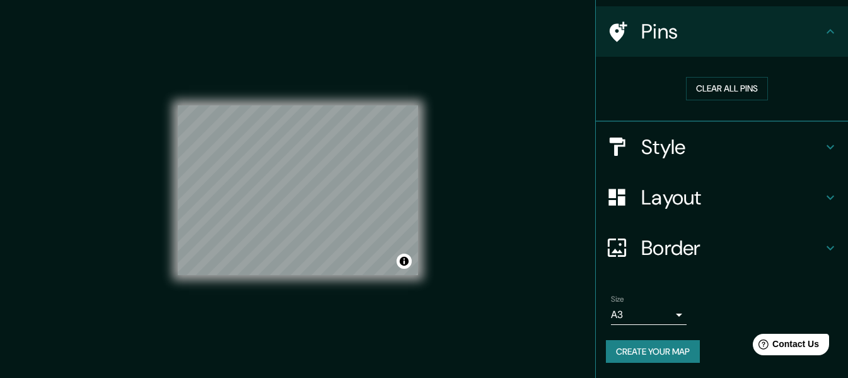
drag, startPoint x: 675, startPoint y: 353, endPoint x: 686, endPoint y: 353, distance: 10.7
click at [686, 353] on button "Create your map" at bounding box center [653, 351] width 94 height 23
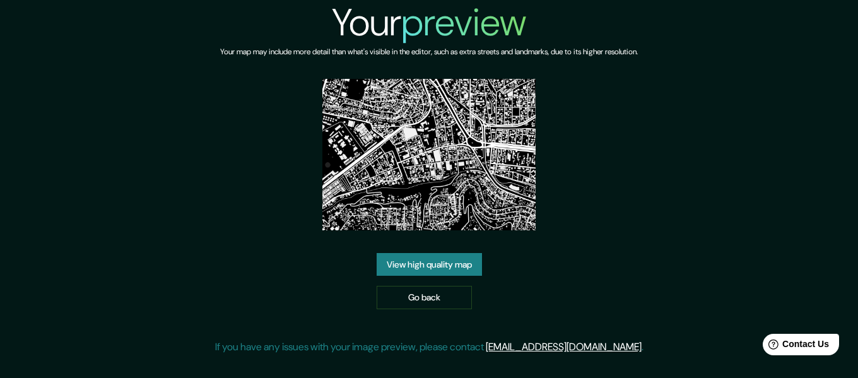
click at [450, 262] on link "View high quality map" at bounding box center [429, 264] width 105 height 23
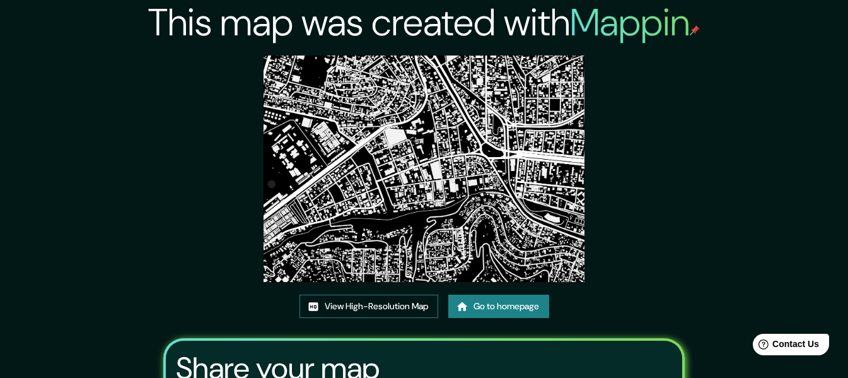
click at [416, 301] on link "View High-Resolution Map" at bounding box center [369, 306] width 139 height 23
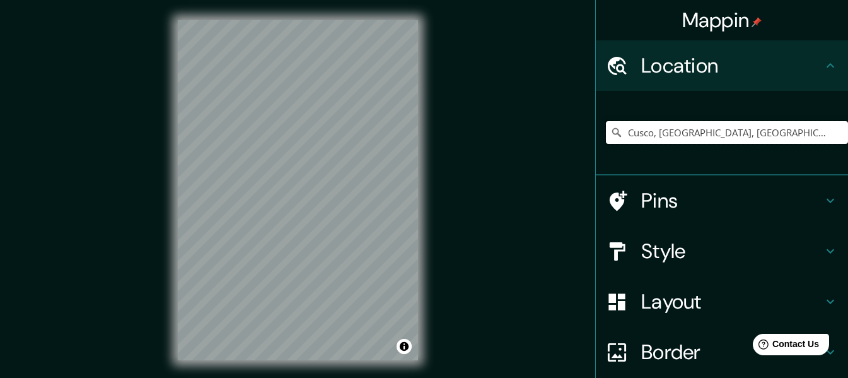
drag, startPoint x: 653, startPoint y: 132, endPoint x: 801, endPoint y: 127, distance: 148.3
click at [801, 127] on input "Cusco, [GEOGRAPHIC_DATA], [GEOGRAPHIC_DATA]" at bounding box center [727, 132] width 242 height 23
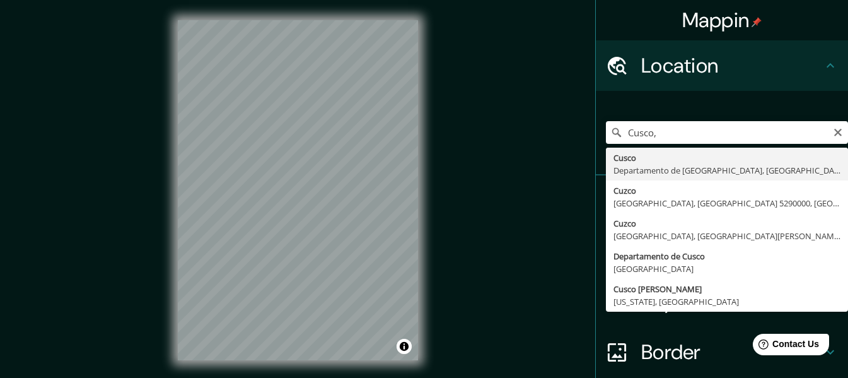
type input "Cusco, [GEOGRAPHIC_DATA], [GEOGRAPHIC_DATA]"
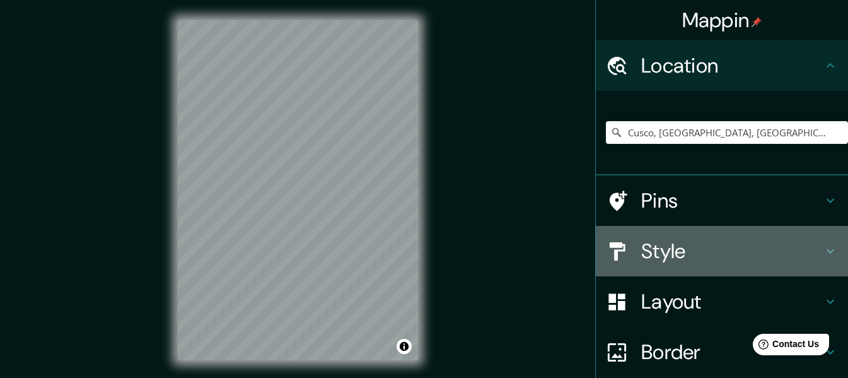
click at [676, 246] on h4 "Style" at bounding box center [732, 250] width 182 height 25
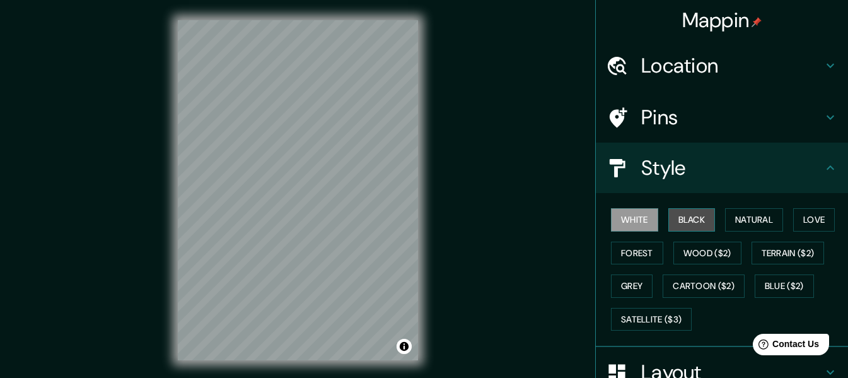
click at [690, 223] on button "Black" at bounding box center [692, 219] width 47 height 23
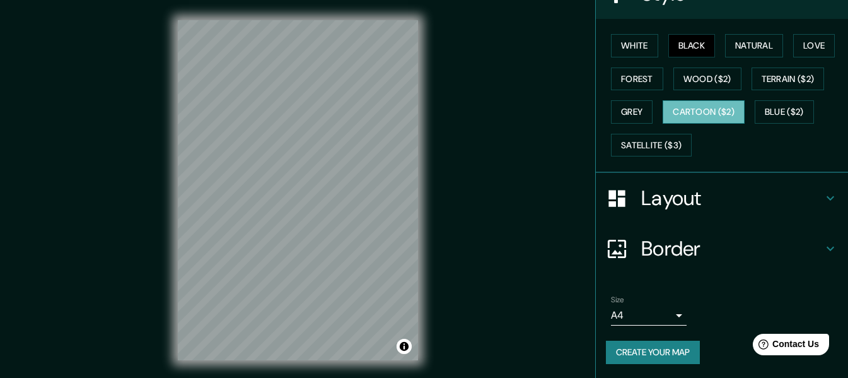
scroll to position [175, 0]
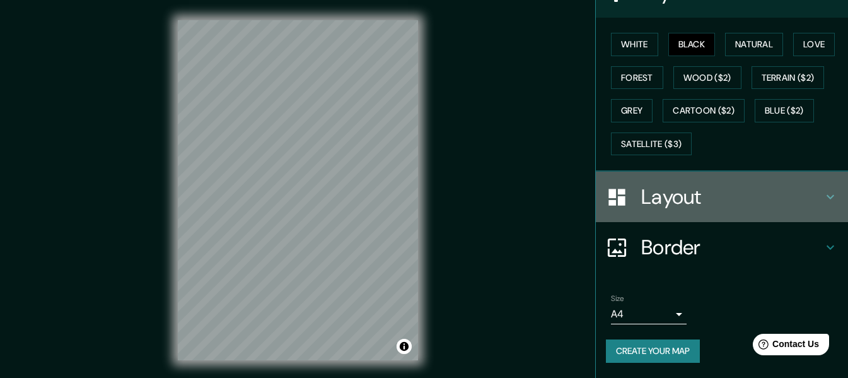
click at [691, 192] on h4 "Layout" at bounding box center [732, 196] width 182 height 25
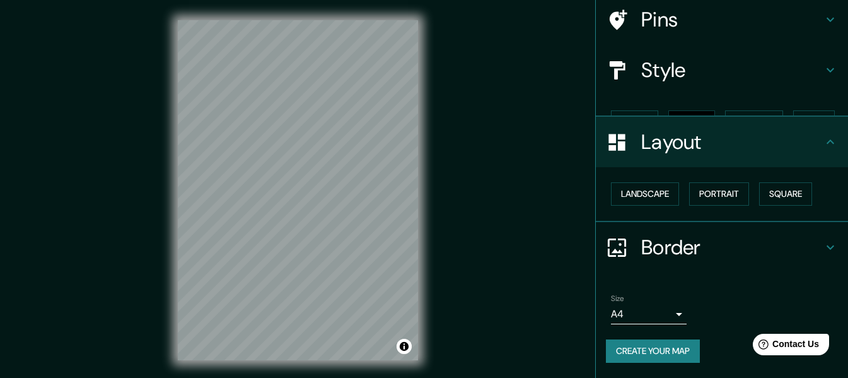
scroll to position [76, 0]
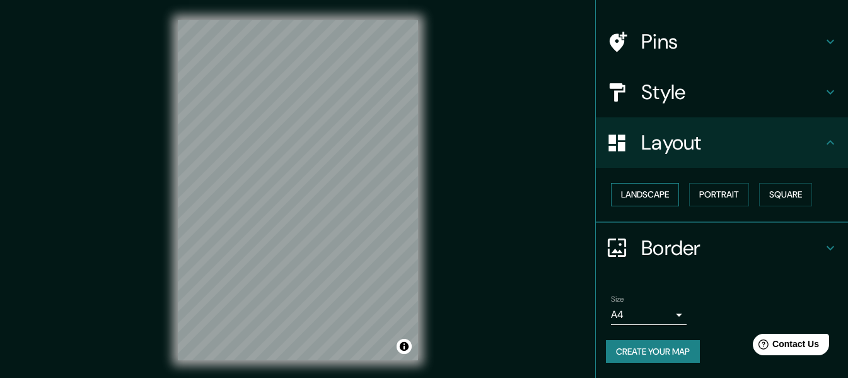
click at [640, 196] on button "Landscape" at bounding box center [645, 194] width 68 height 23
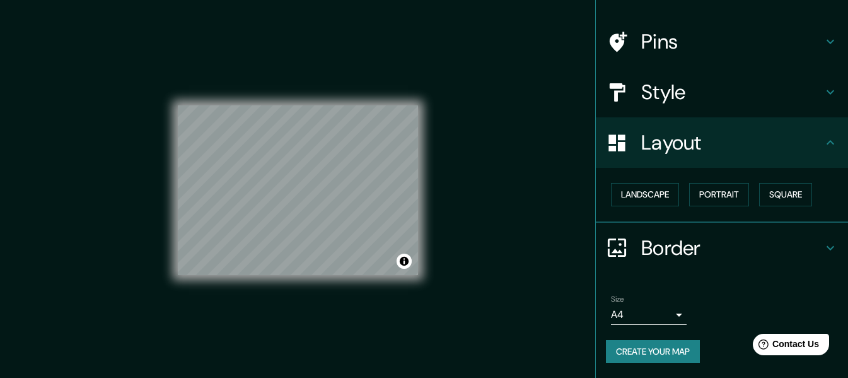
click at [643, 315] on body "Mappin Location [GEOGRAPHIC_DATA], [GEOGRAPHIC_DATA], [GEOGRAPHIC_DATA] Pins St…" at bounding box center [424, 189] width 848 height 378
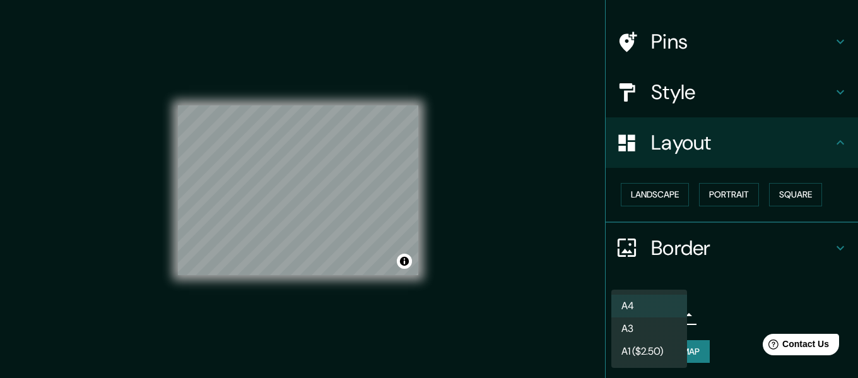
click at [639, 328] on li "A3" at bounding box center [649, 328] width 76 height 23
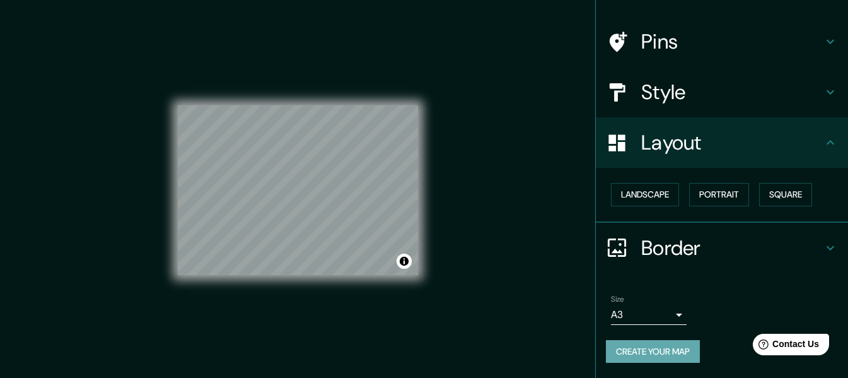
click at [662, 353] on button "Create your map" at bounding box center [653, 351] width 94 height 23
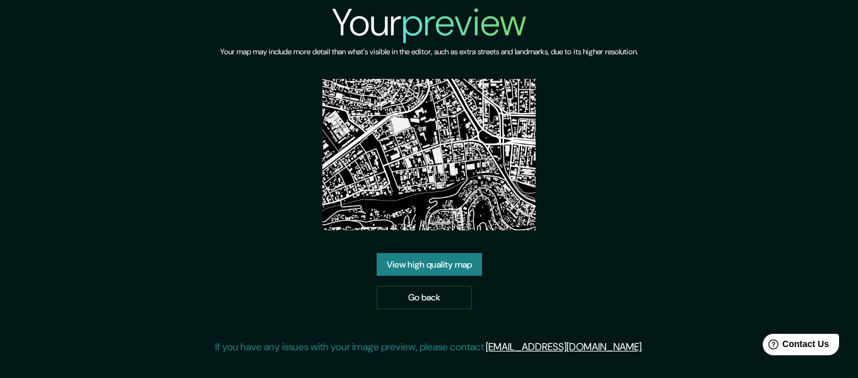
click at [450, 259] on link "View high quality map" at bounding box center [429, 264] width 105 height 23
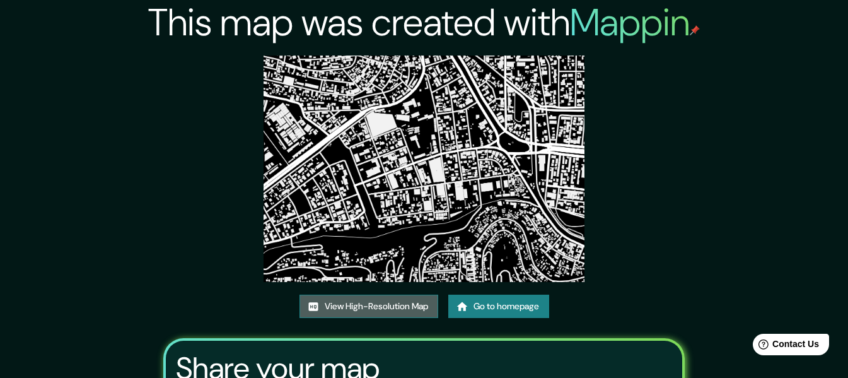
click at [404, 312] on link "View High-Resolution Map" at bounding box center [369, 306] width 139 height 23
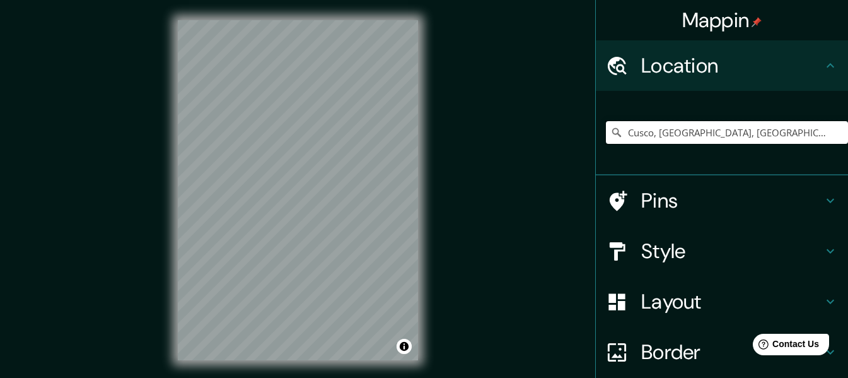
click at [634, 136] on input "Cusco, [GEOGRAPHIC_DATA], [GEOGRAPHIC_DATA]" at bounding box center [727, 132] width 242 height 23
drag, startPoint x: 653, startPoint y: 131, endPoint x: 792, endPoint y: 131, distance: 138.8
click at [792, 131] on input "Cusco, [GEOGRAPHIC_DATA], [GEOGRAPHIC_DATA]" at bounding box center [727, 132] width 242 height 23
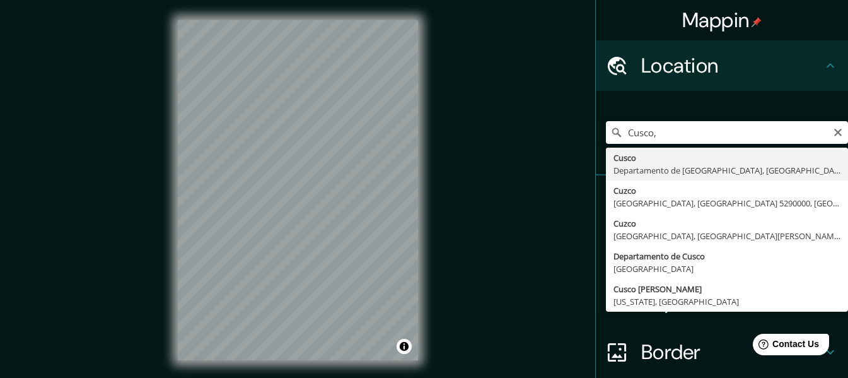
type input "Cusco, [GEOGRAPHIC_DATA], [GEOGRAPHIC_DATA]"
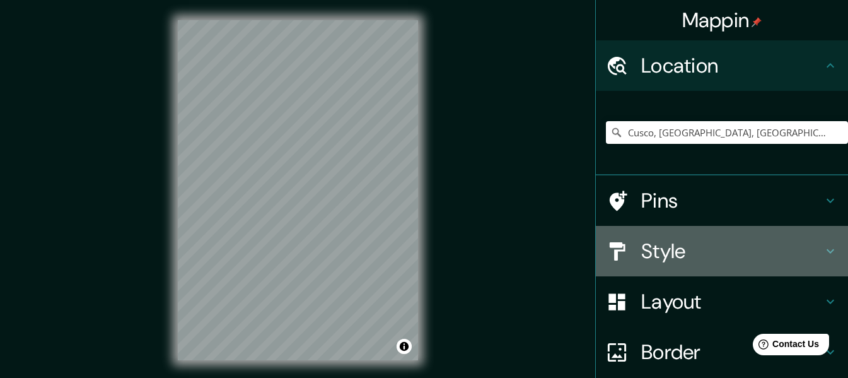
click at [677, 258] on h4 "Style" at bounding box center [732, 250] width 182 height 25
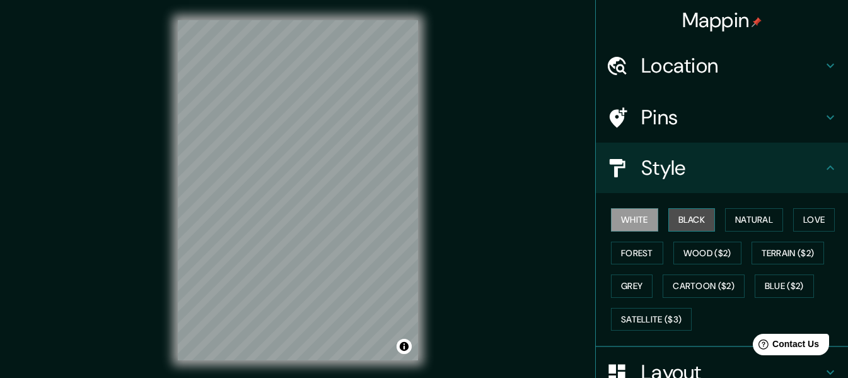
click at [692, 220] on button "Black" at bounding box center [692, 219] width 47 height 23
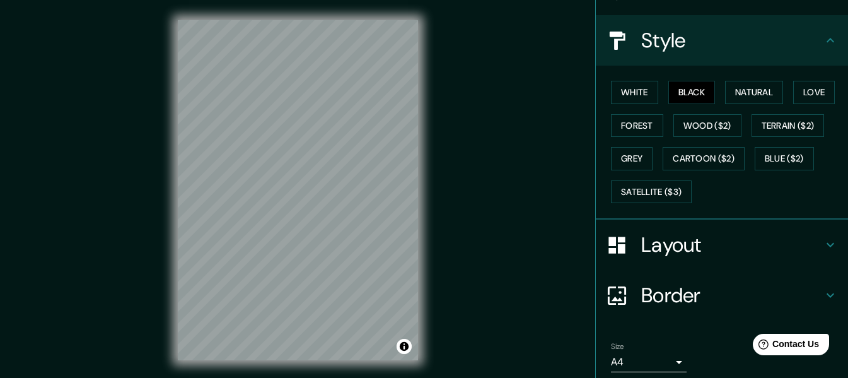
scroll to position [175, 0]
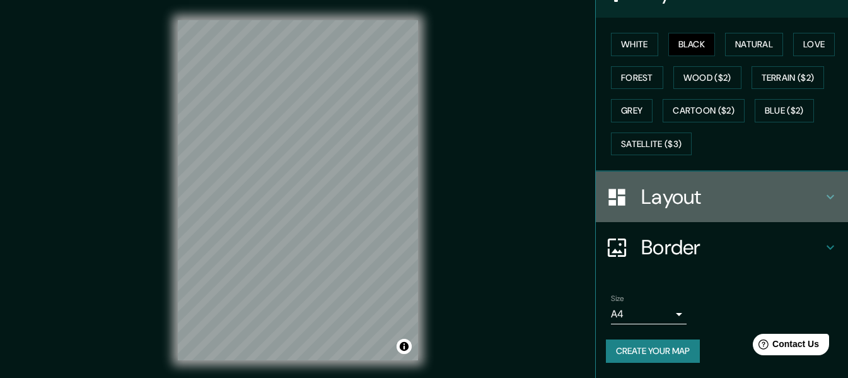
click at [676, 195] on h4 "Layout" at bounding box center [732, 196] width 182 height 25
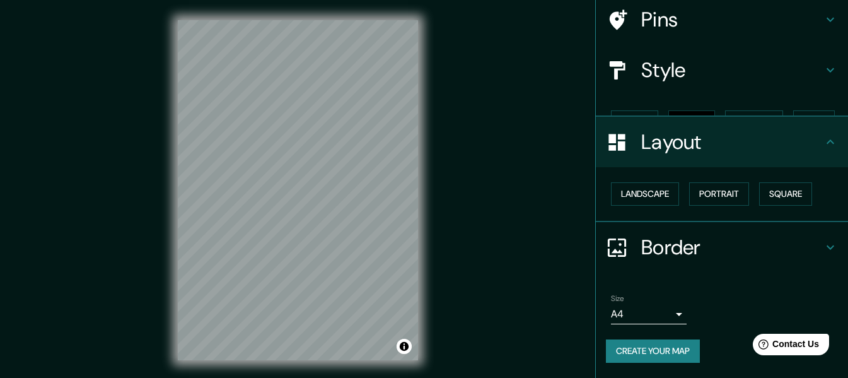
scroll to position [76, 0]
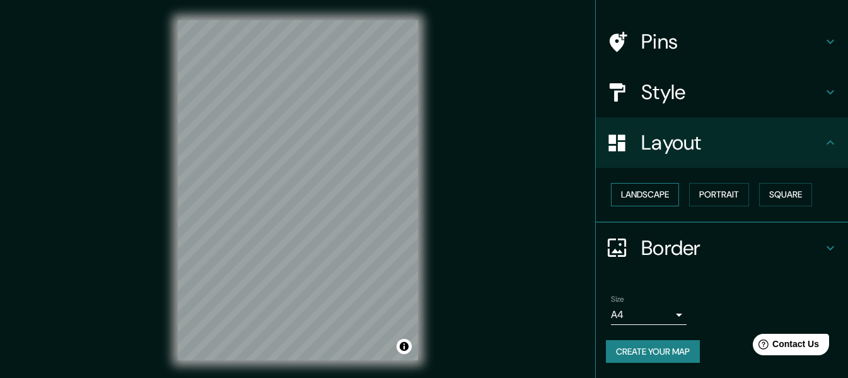
click at [640, 193] on button "Landscape" at bounding box center [645, 194] width 68 height 23
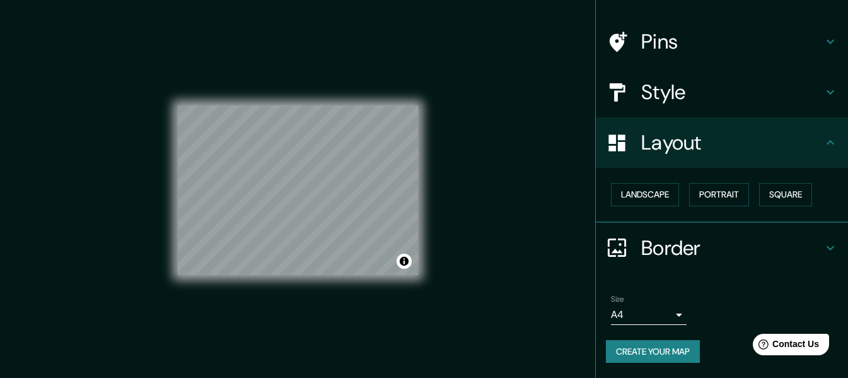
click at [661, 317] on body "Mappin Location [GEOGRAPHIC_DATA], [GEOGRAPHIC_DATA], [GEOGRAPHIC_DATA] Pins St…" at bounding box center [424, 189] width 848 height 378
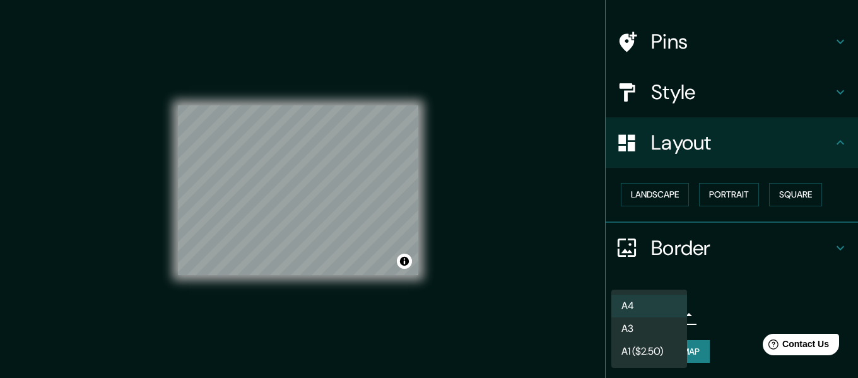
click at [643, 326] on li "A3" at bounding box center [649, 328] width 76 height 23
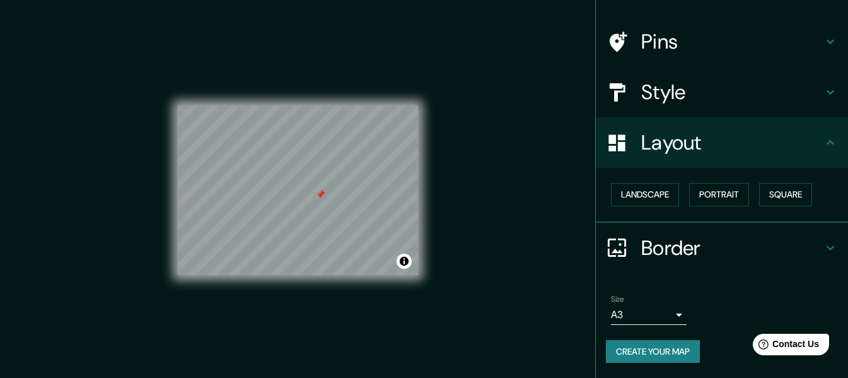
click at [689, 36] on h4 "Pins" at bounding box center [732, 41] width 182 height 25
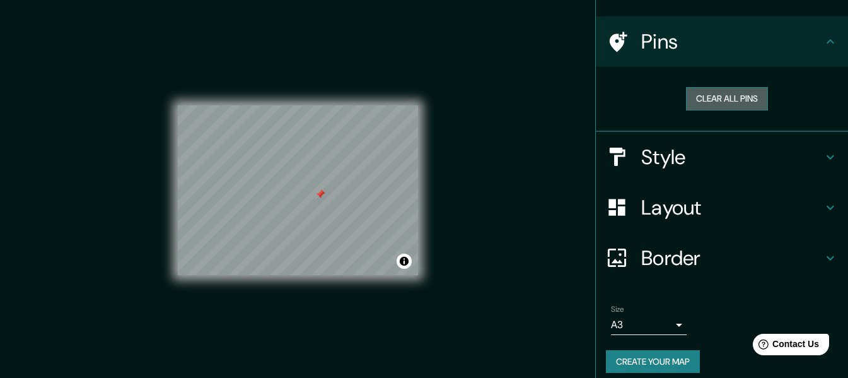
click at [718, 99] on button "Clear all pins" at bounding box center [727, 98] width 82 height 23
click at [659, 357] on button "Create your map" at bounding box center [653, 361] width 94 height 23
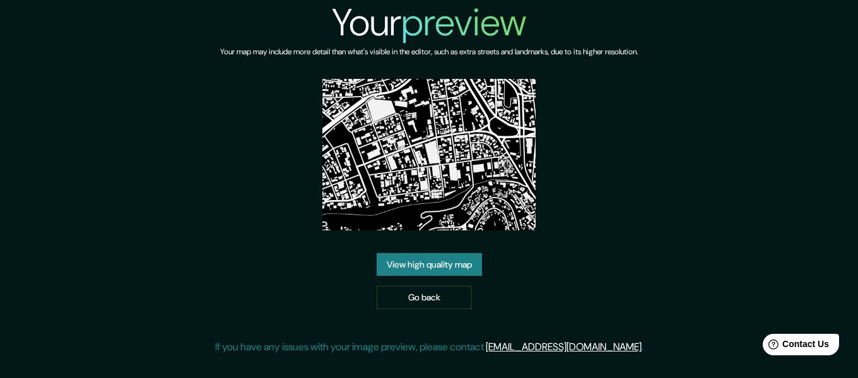
click at [456, 259] on link "View high quality map" at bounding box center [429, 264] width 105 height 23
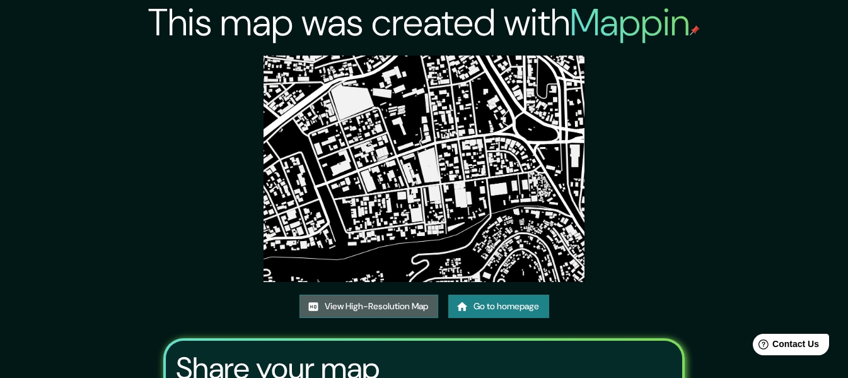
click at [418, 309] on link "View High-Resolution Map" at bounding box center [369, 306] width 139 height 23
